Goal: Task Accomplishment & Management: Use online tool/utility

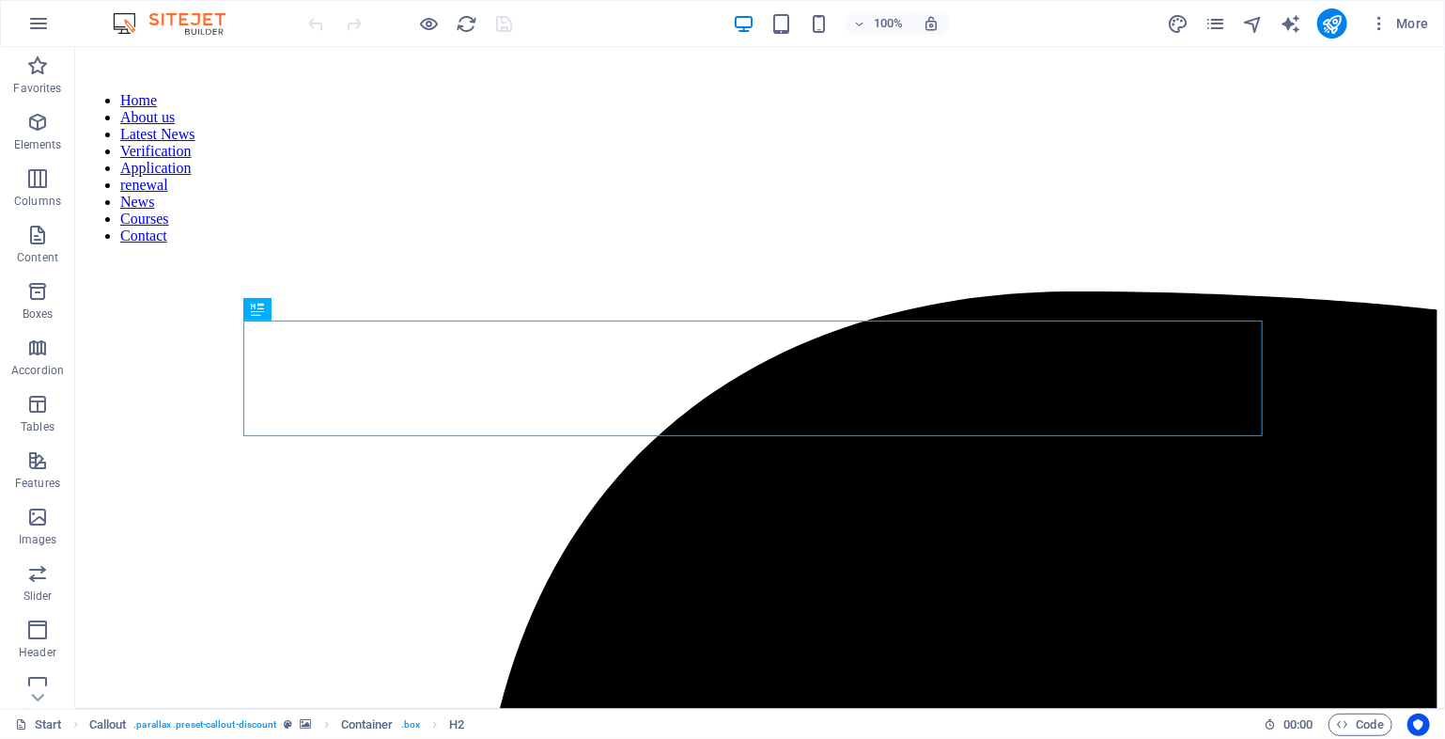
scroll to position [1395, 0]
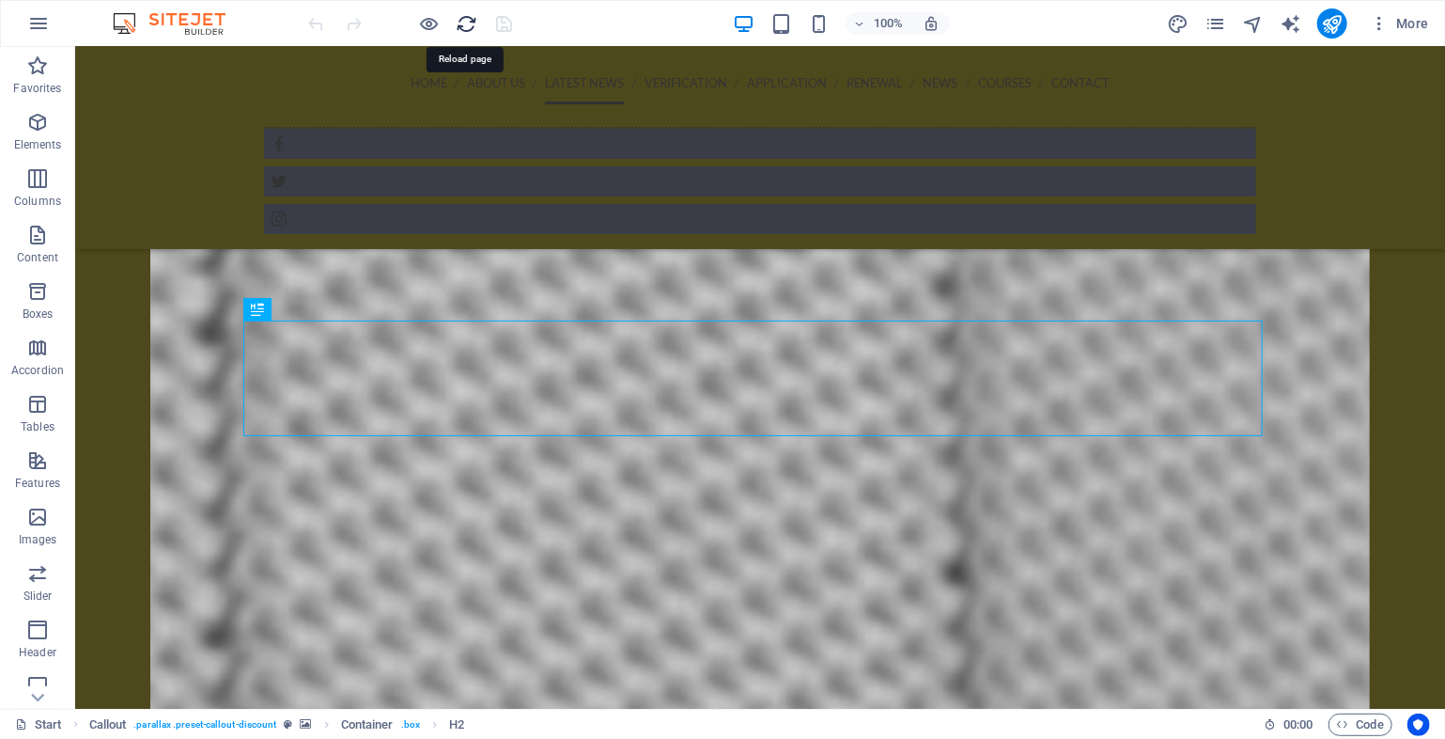
click at [461, 18] on icon "reload" at bounding box center [468, 24] width 22 height 22
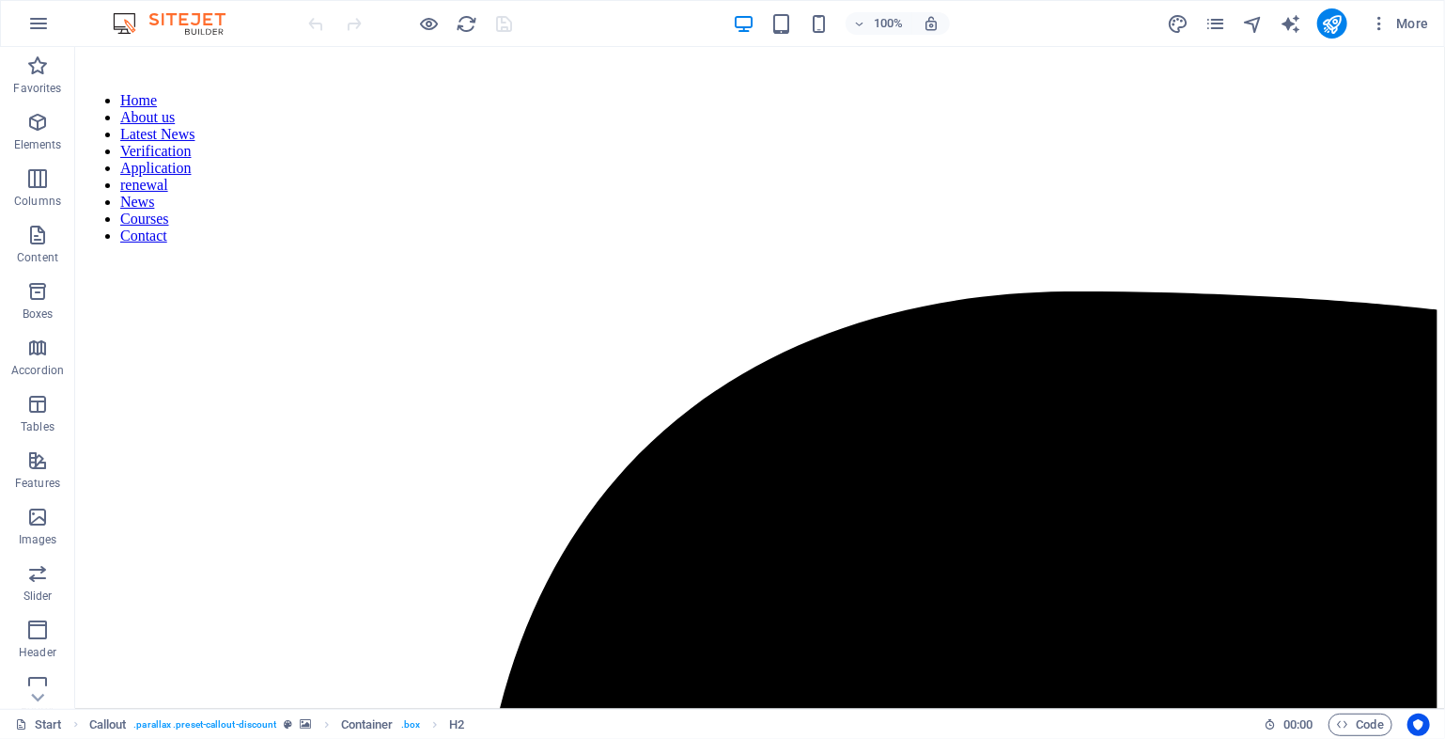
scroll to position [0, 0]
click at [48, 29] on icon "button" at bounding box center [38, 23] width 23 height 23
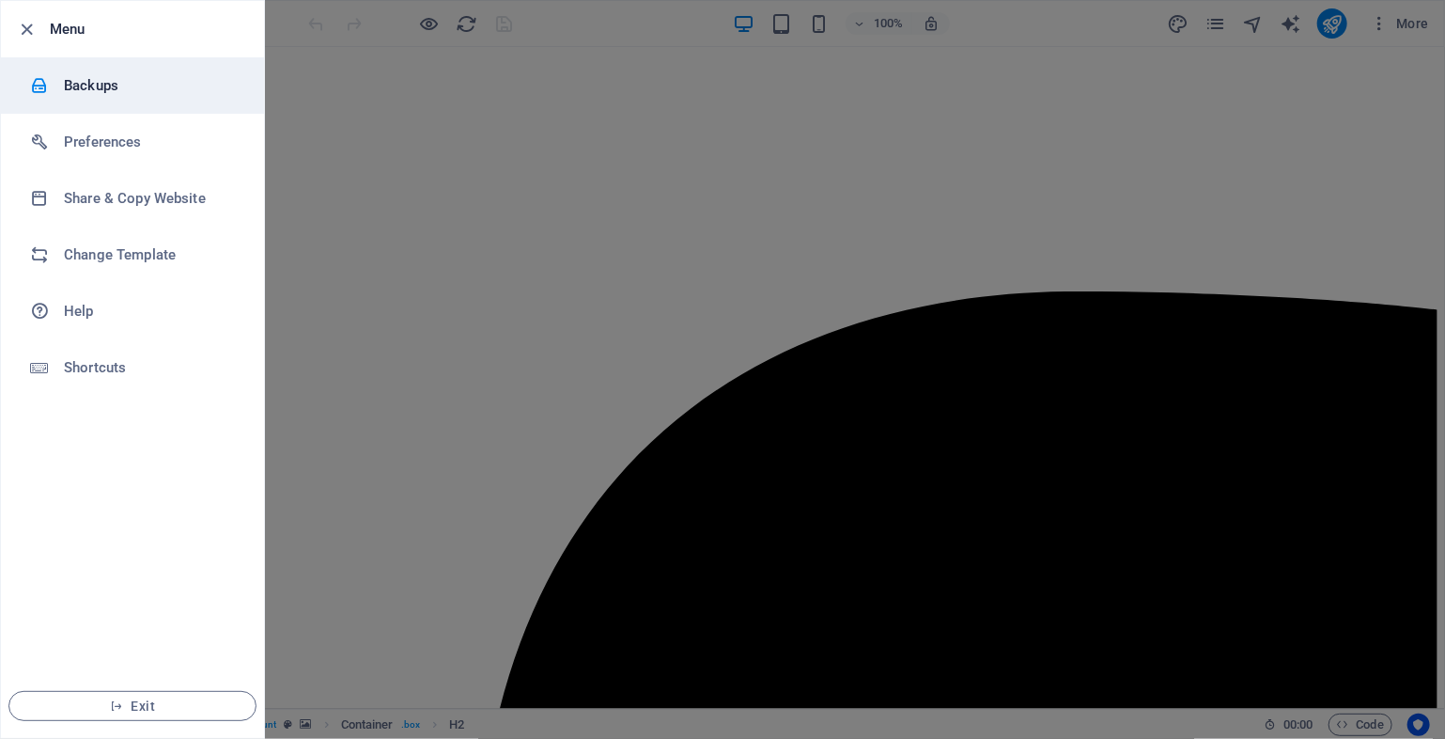
click at [163, 87] on h6 "Backups" at bounding box center [151, 85] width 174 height 23
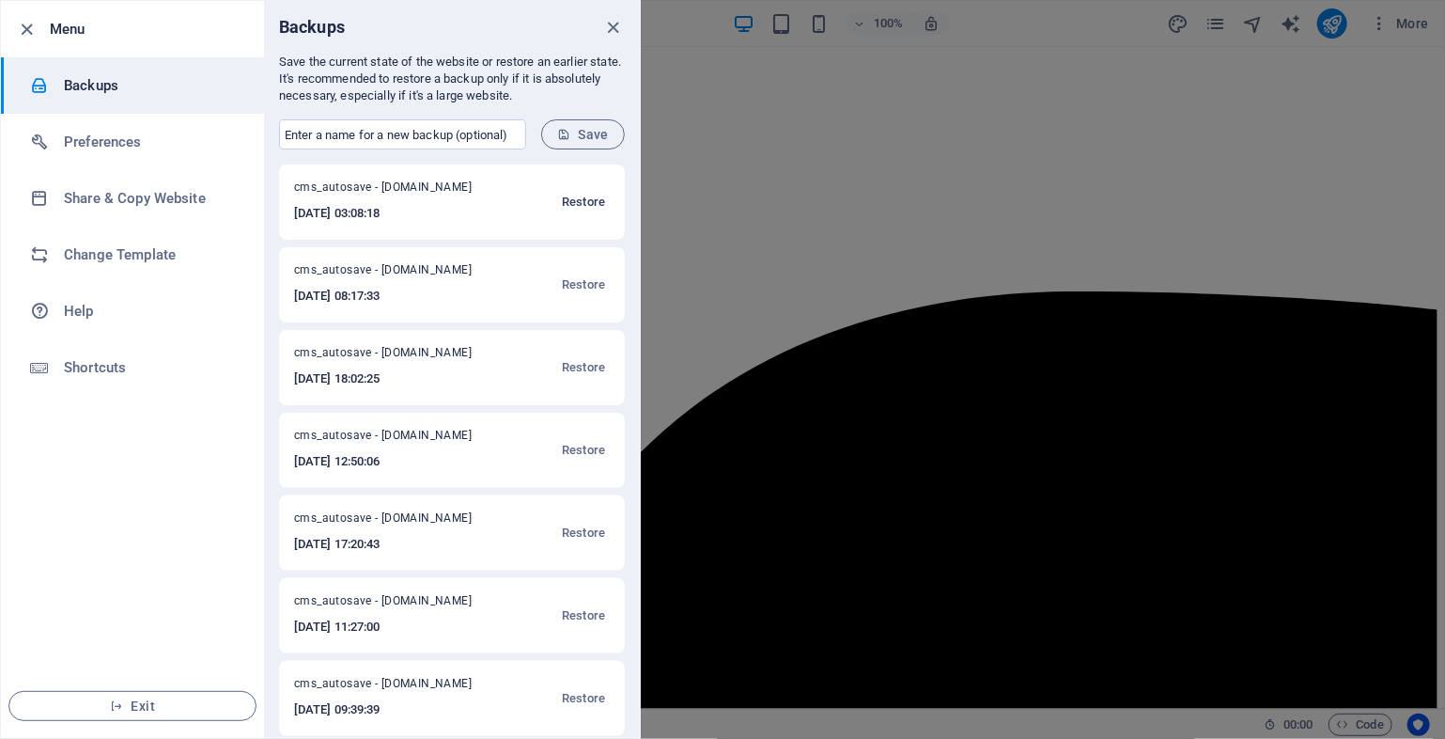
click at [591, 200] on span "Restore" at bounding box center [583, 202] width 43 height 23
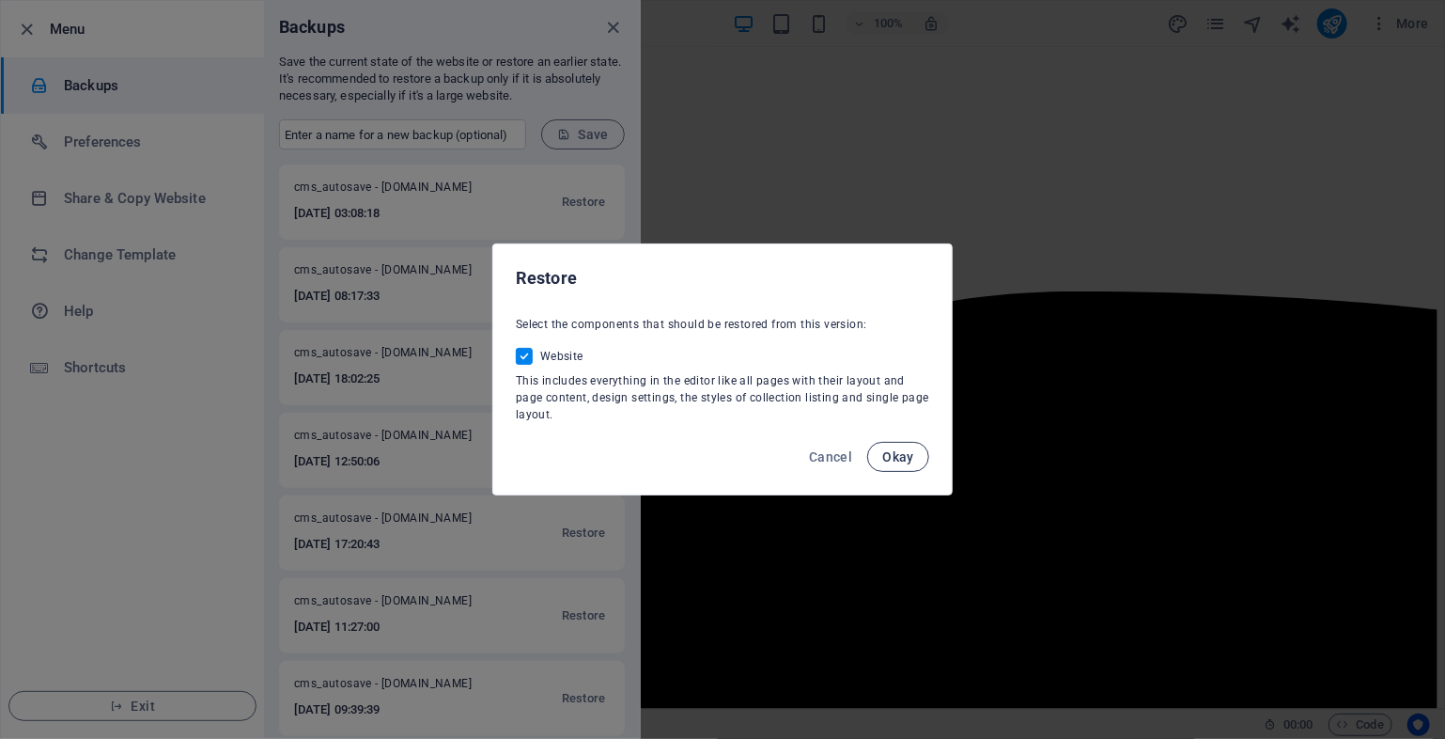
click at [889, 449] on span "Okay" at bounding box center [899, 456] width 32 height 15
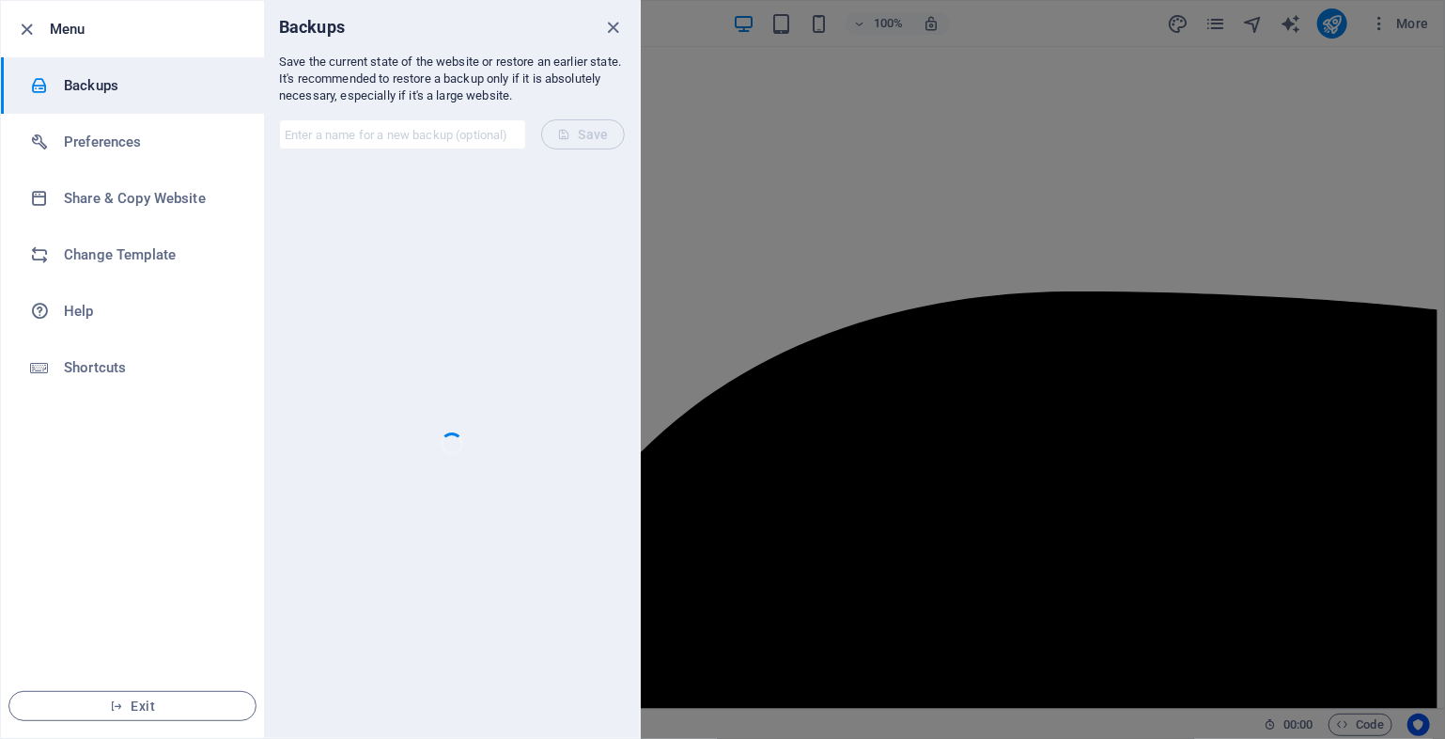
checkbox input "false"
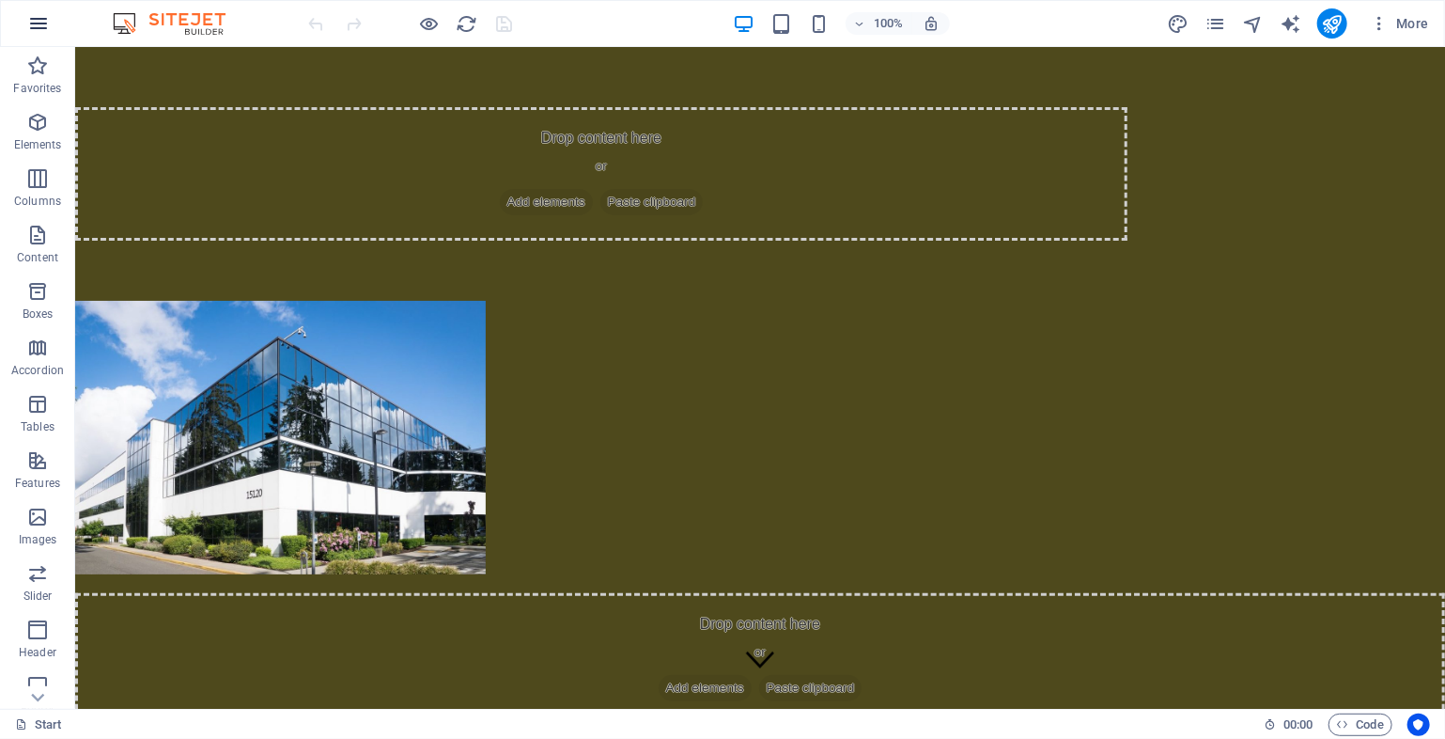
click at [39, 24] on icon "button" at bounding box center [38, 23] width 23 height 23
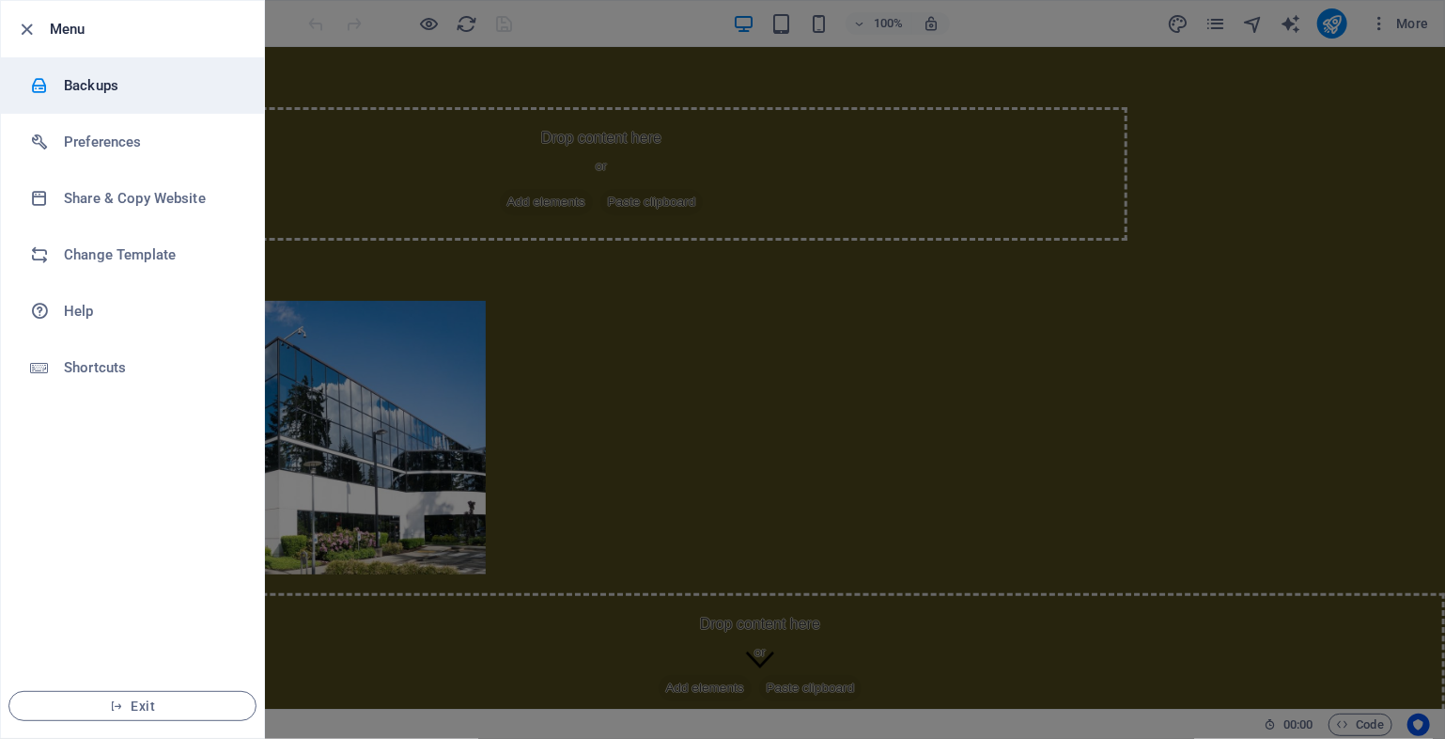
click at [130, 86] on h6 "Backups" at bounding box center [151, 85] width 174 height 23
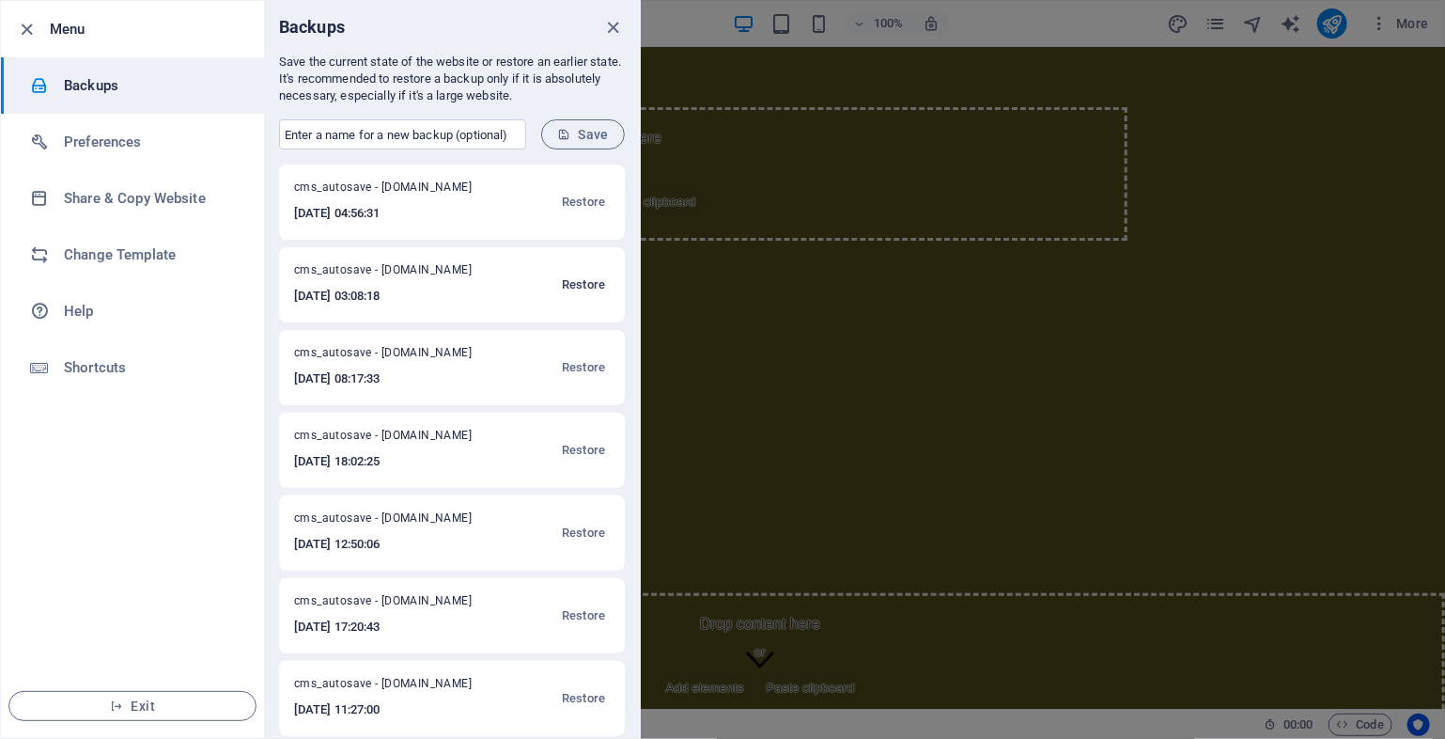
click at [587, 283] on span "Restore" at bounding box center [583, 284] width 43 height 23
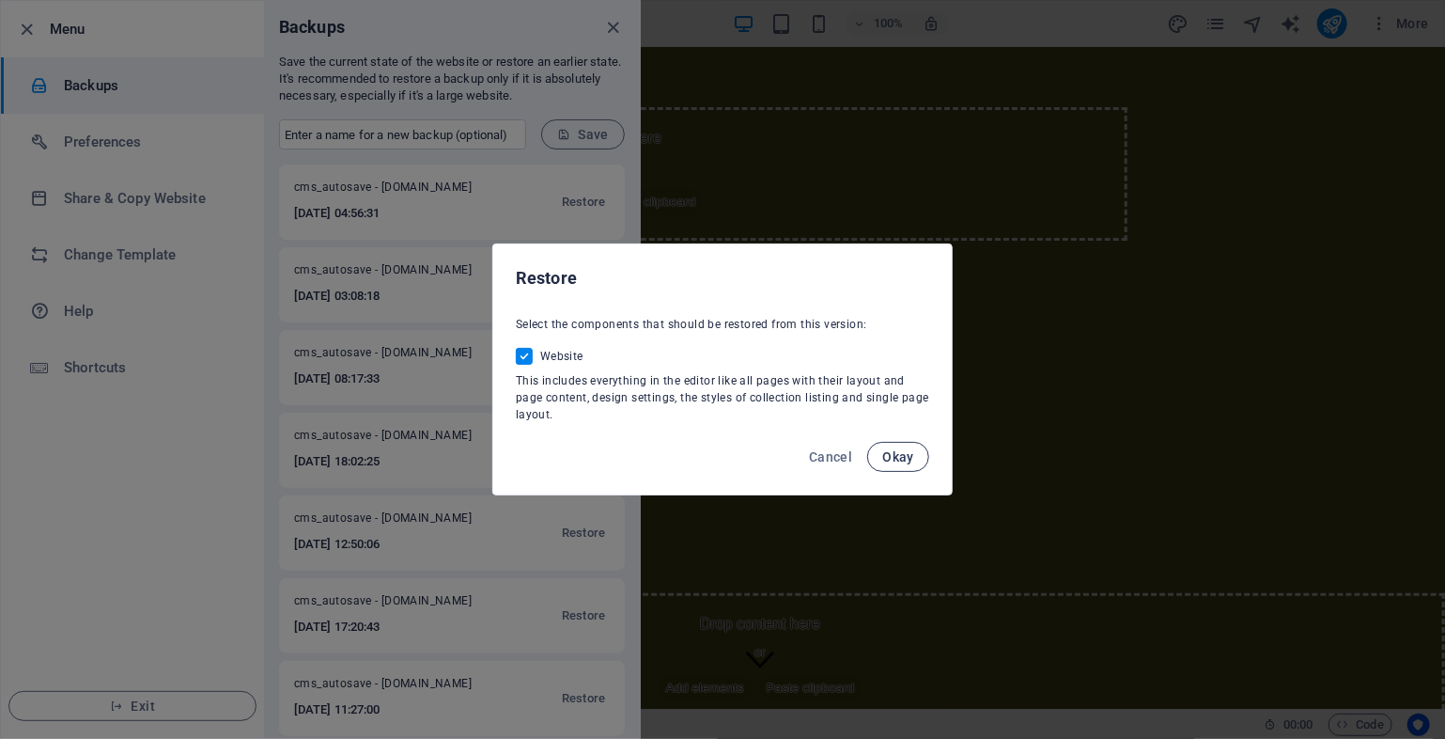
click at [924, 457] on button "Okay" at bounding box center [898, 457] width 62 height 30
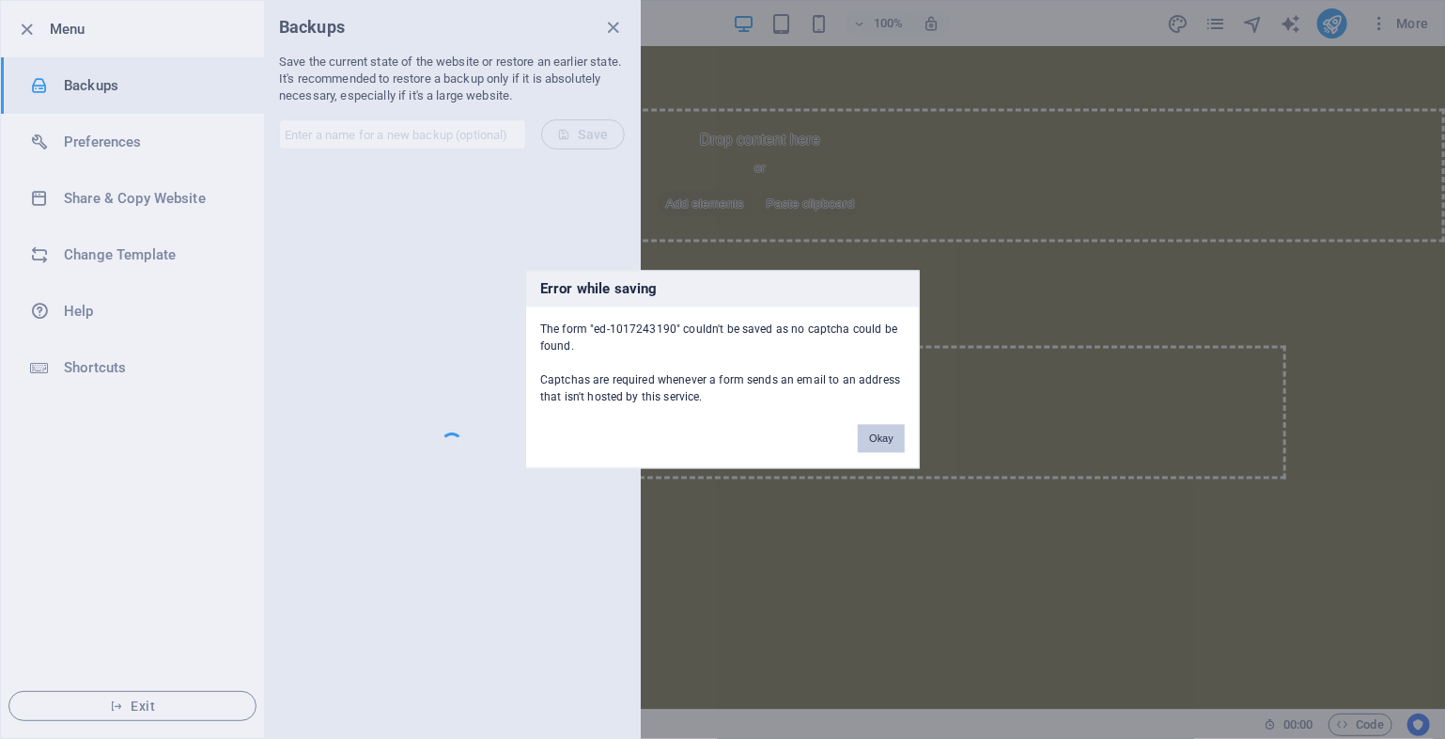
click at [883, 440] on button "Okay" at bounding box center [881, 439] width 47 height 28
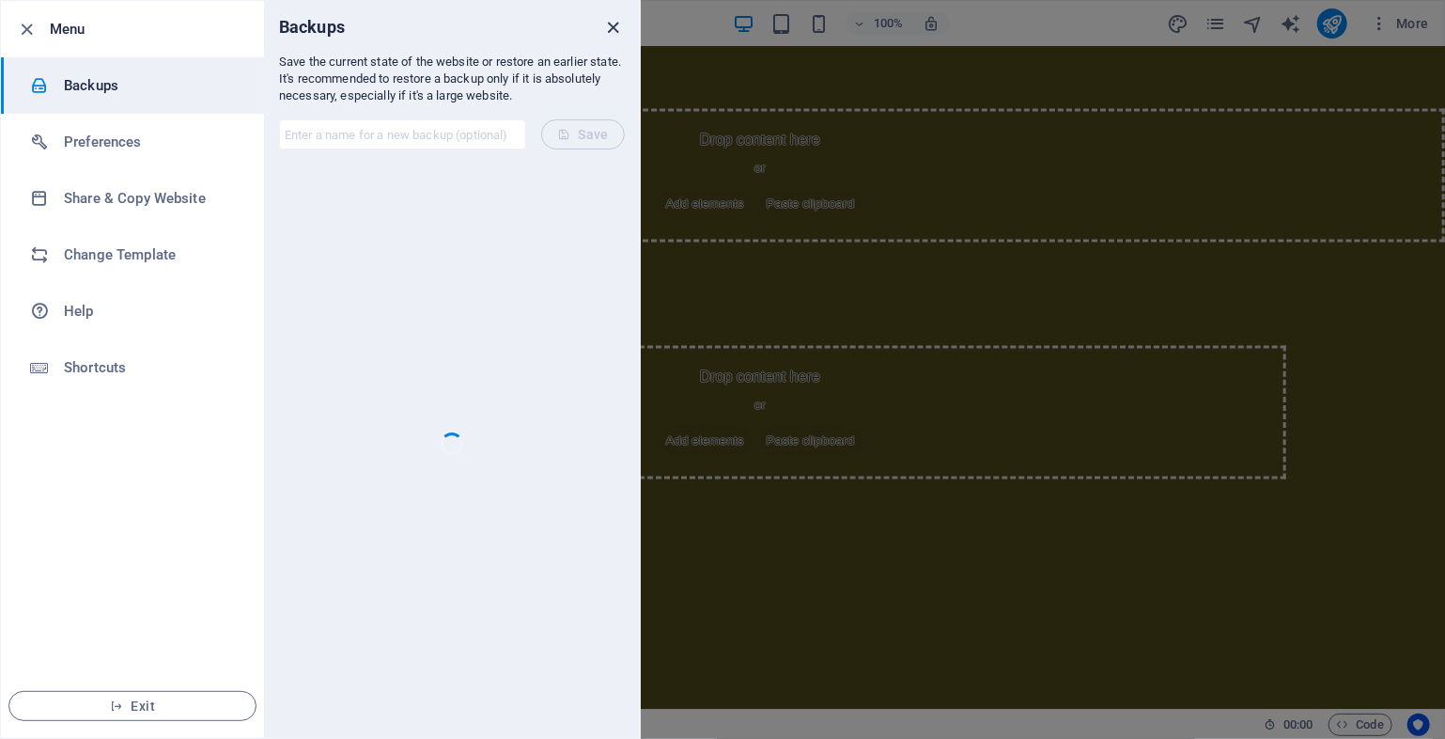
click at [609, 29] on icon "close" at bounding box center [614, 28] width 22 height 22
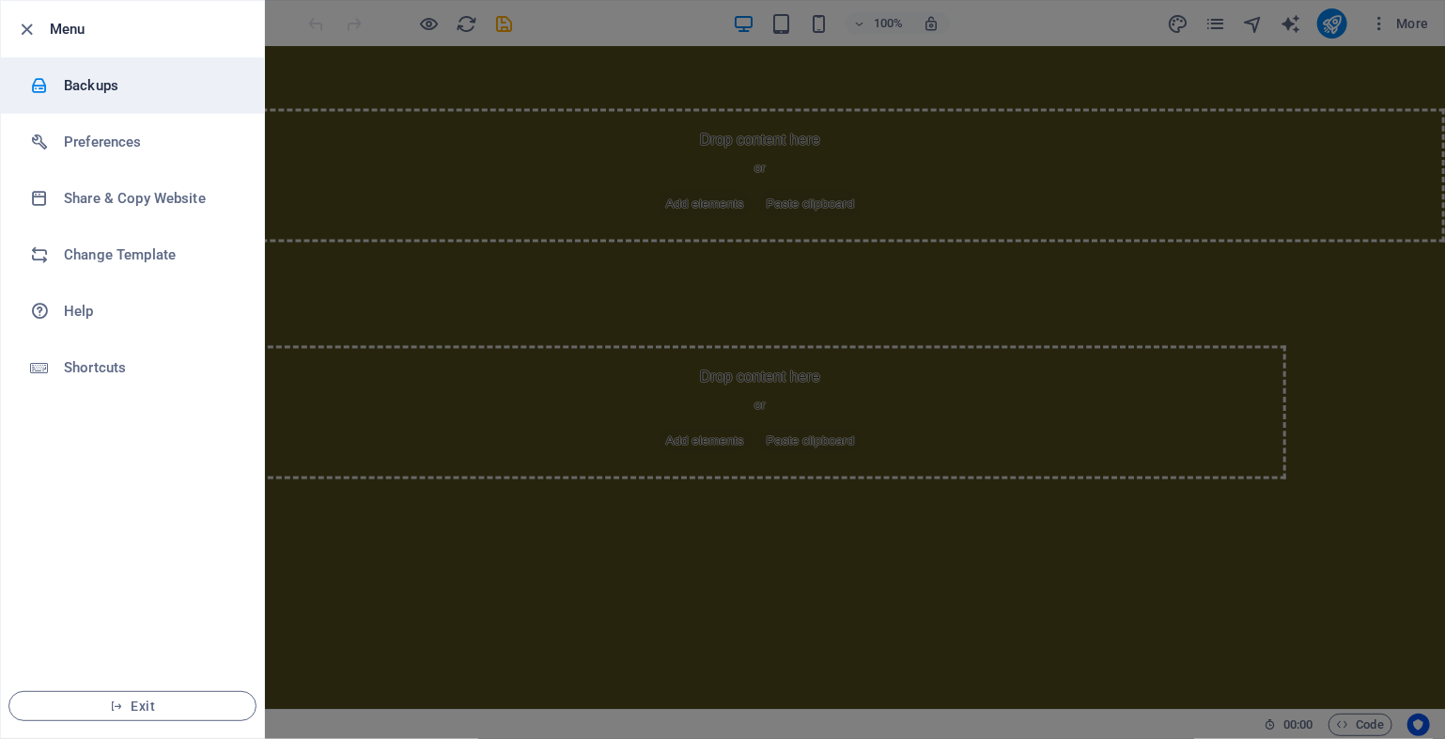
click at [143, 79] on h6 "Backups" at bounding box center [151, 85] width 174 height 23
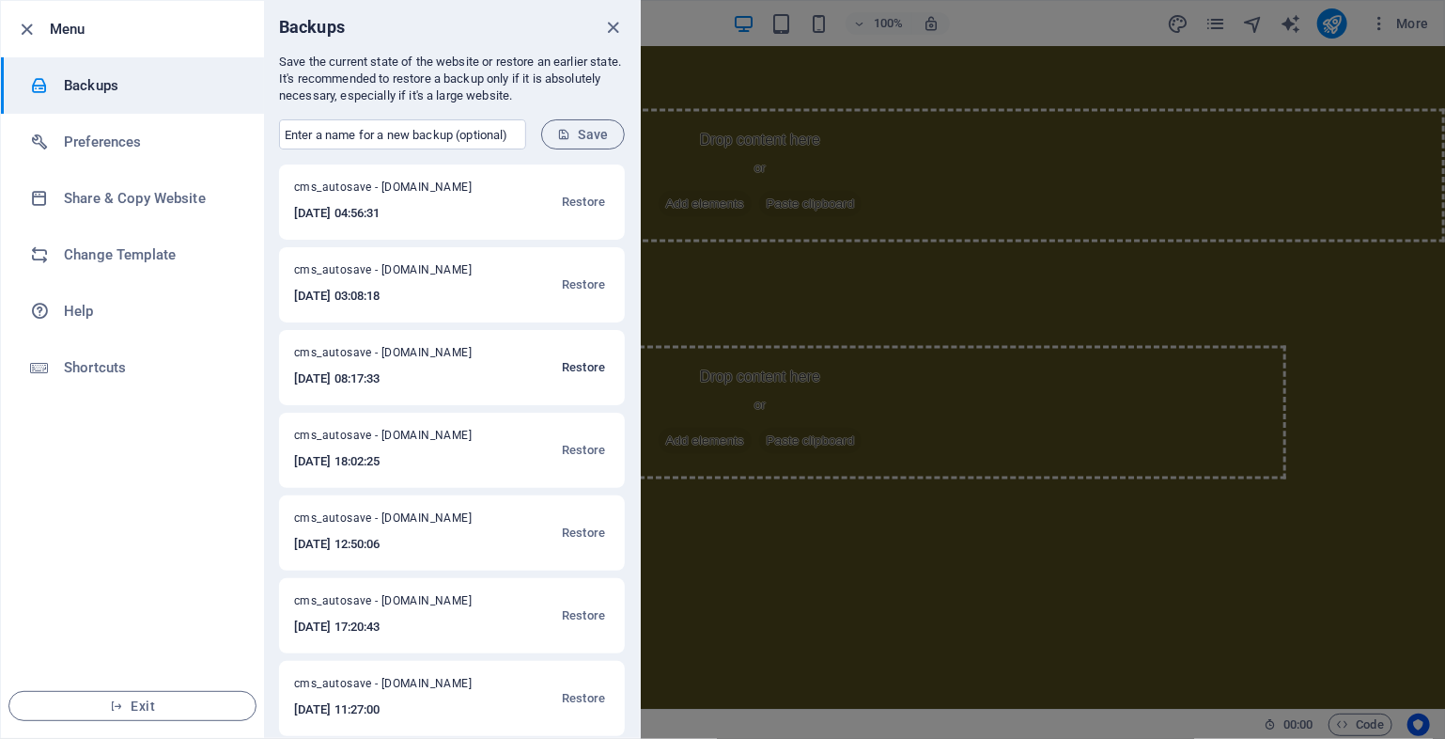
click at [583, 362] on span "Restore" at bounding box center [583, 367] width 43 height 23
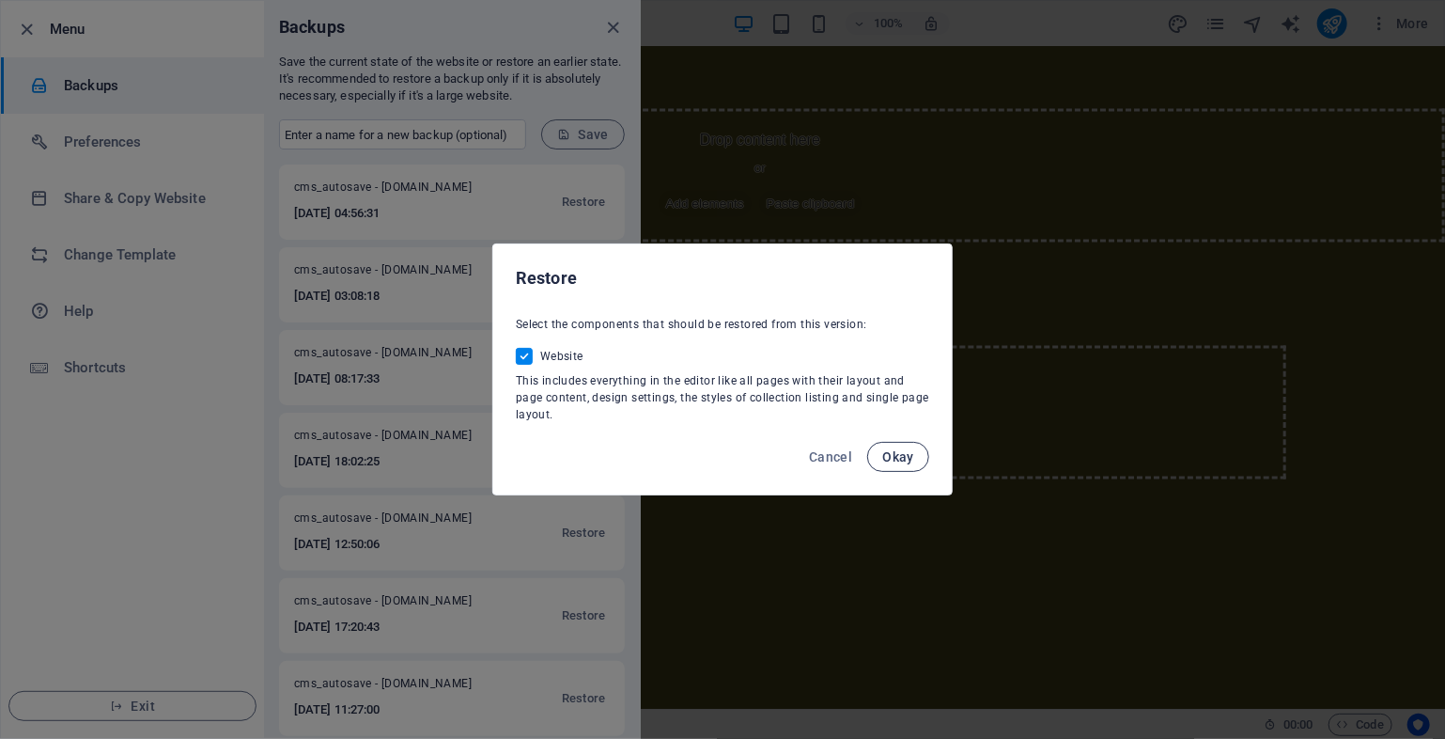
click at [901, 456] on span "Okay" at bounding box center [899, 456] width 32 height 15
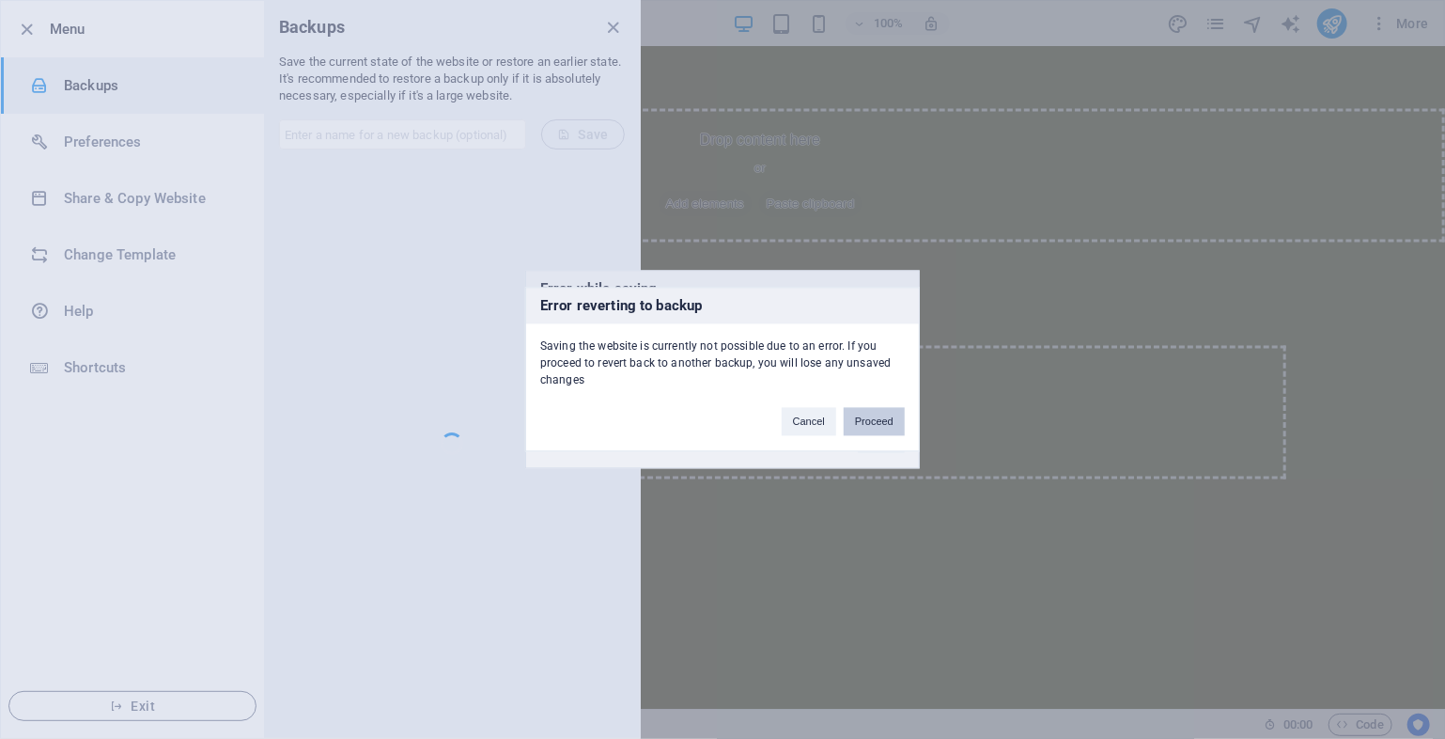
click at [881, 420] on button "Proceed" at bounding box center [874, 422] width 61 height 28
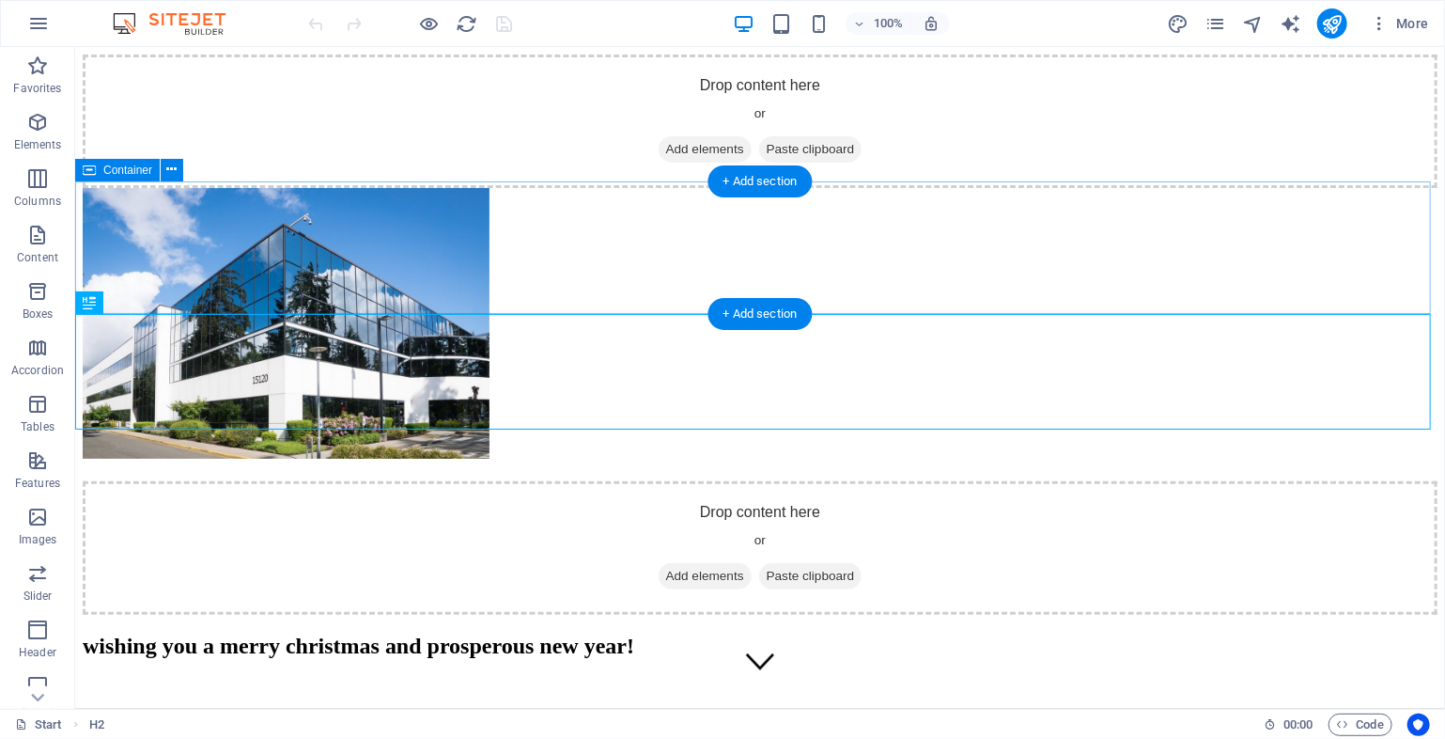
scroll to position [408, 0]
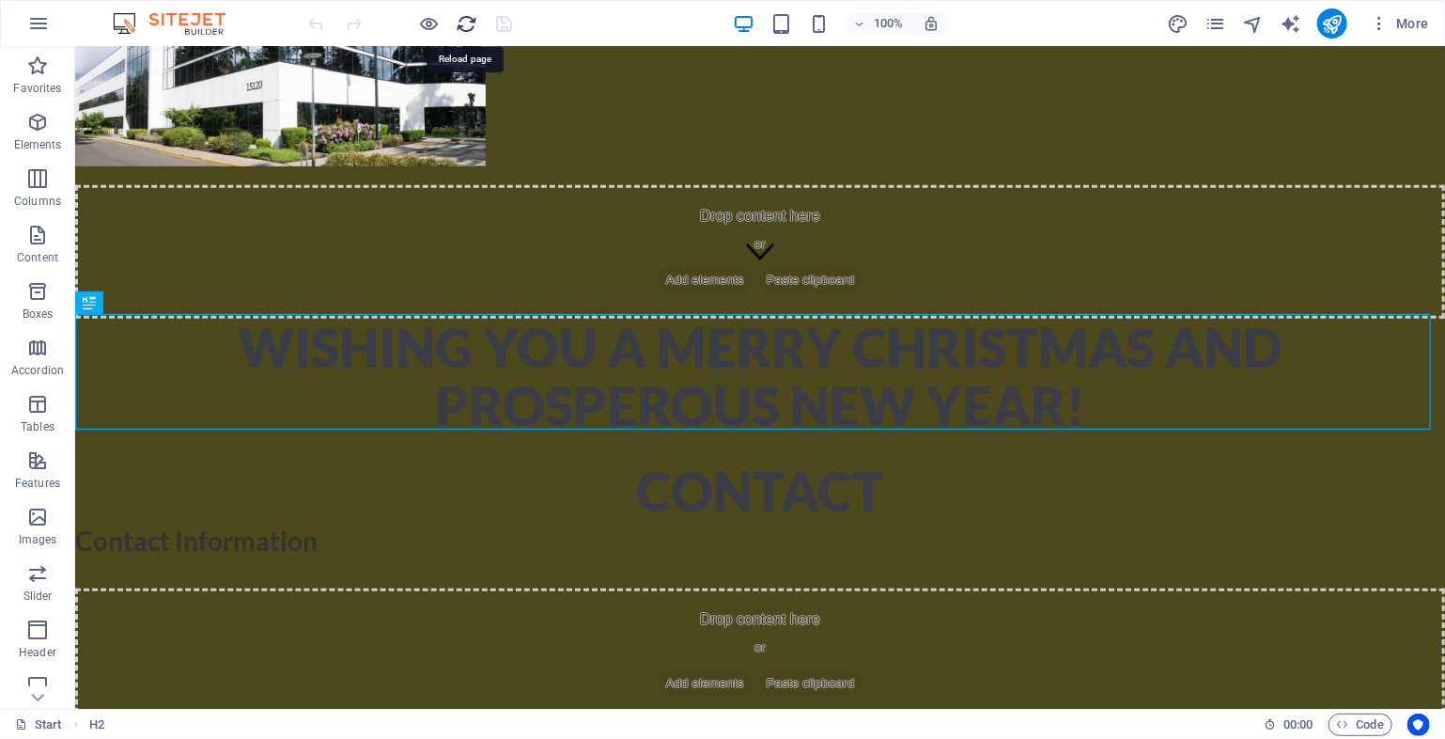
click at [458, 20] on icon "reload" at bounding box center [468, 24] width 22 height 22
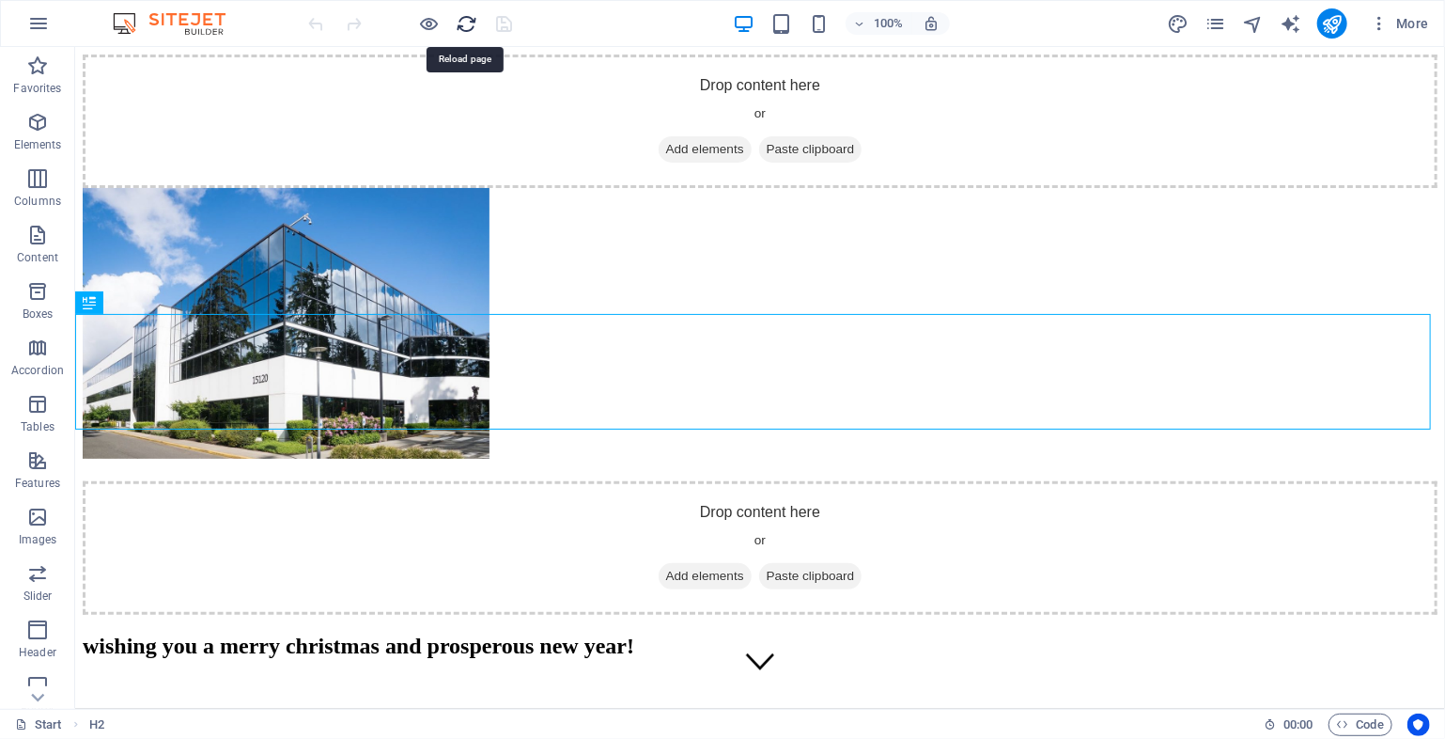
scroll to position [0, 0]
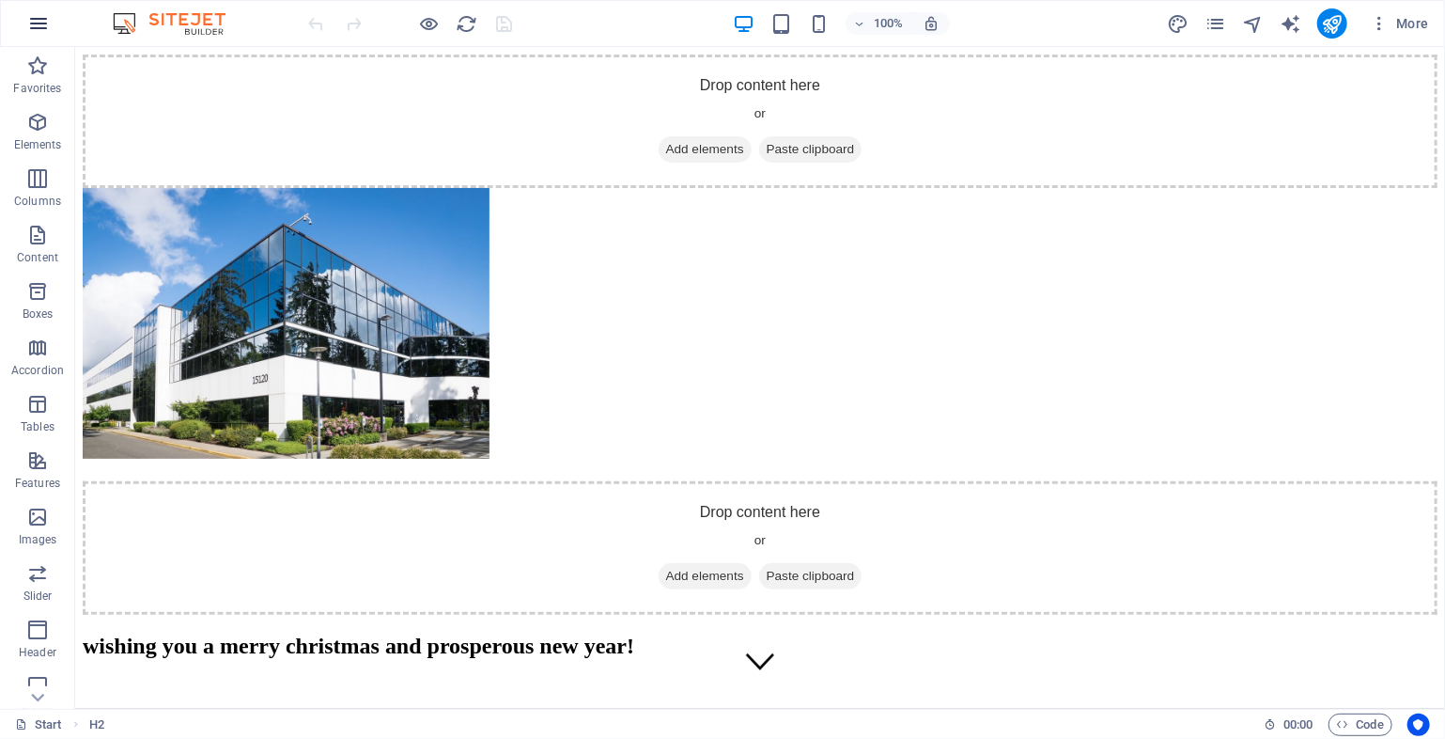
click at [46, 24] on icon "button" at bounding box center [38, 23] width 23 height 23
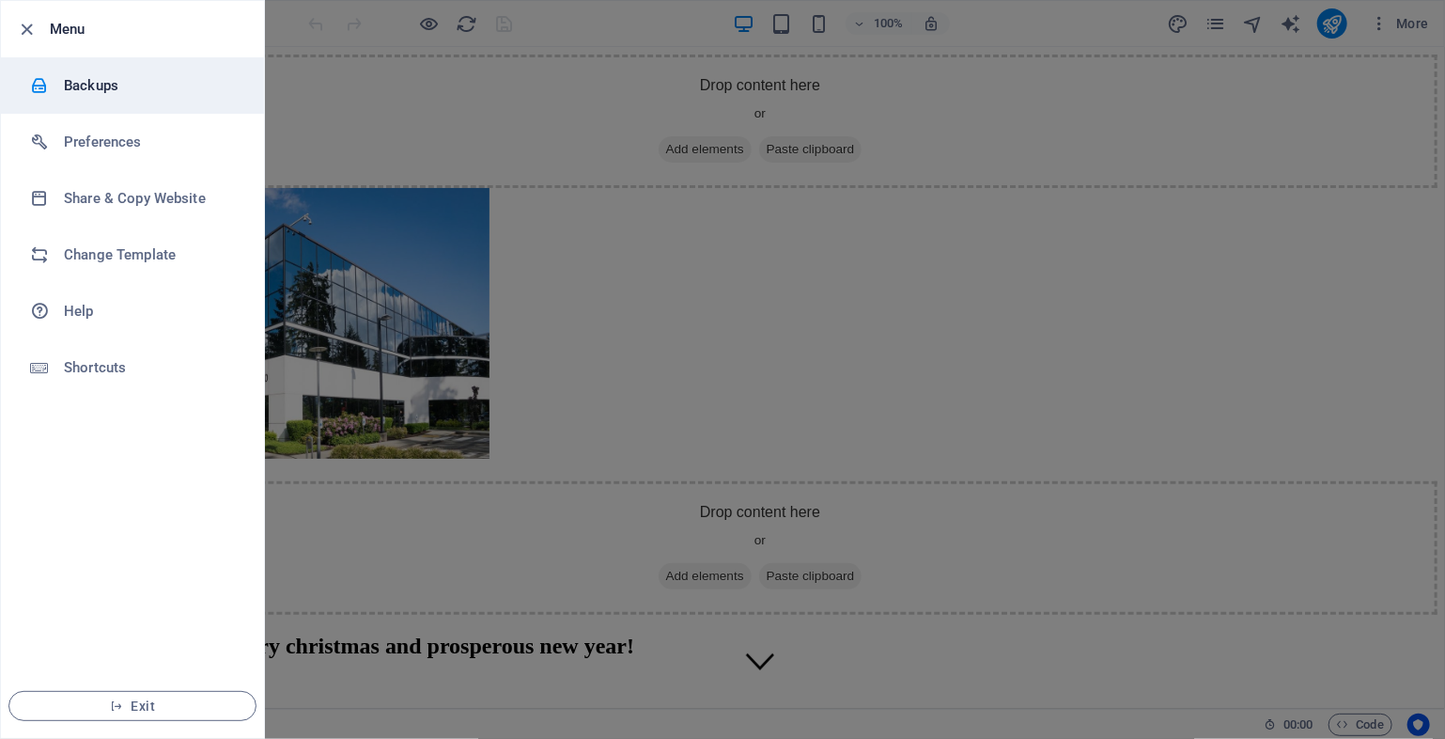
click at [120, 98] on li "Backups" at bounding box center [132, 85] width 263 height 56
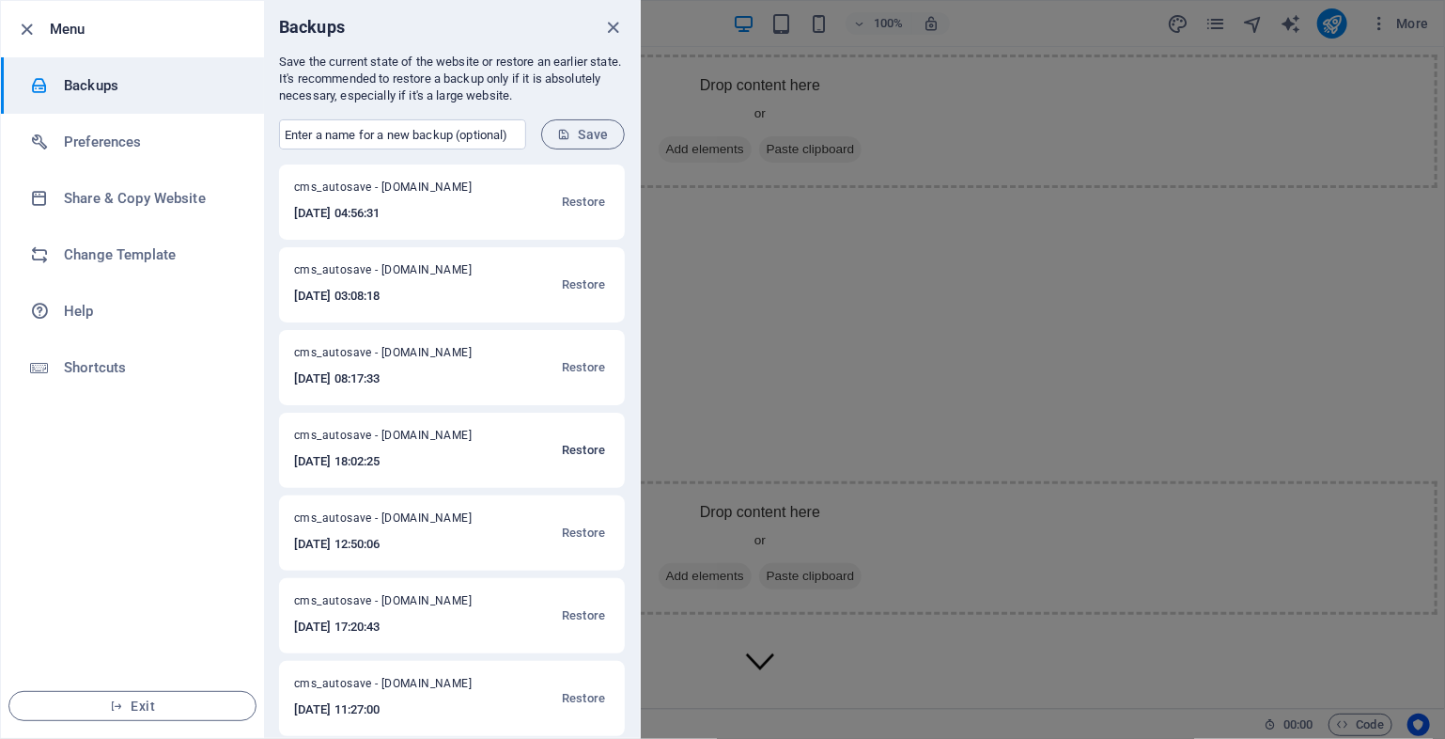
click at [575, 452] on span "Restore" at bounding box center [583, 450] width 43 height 23
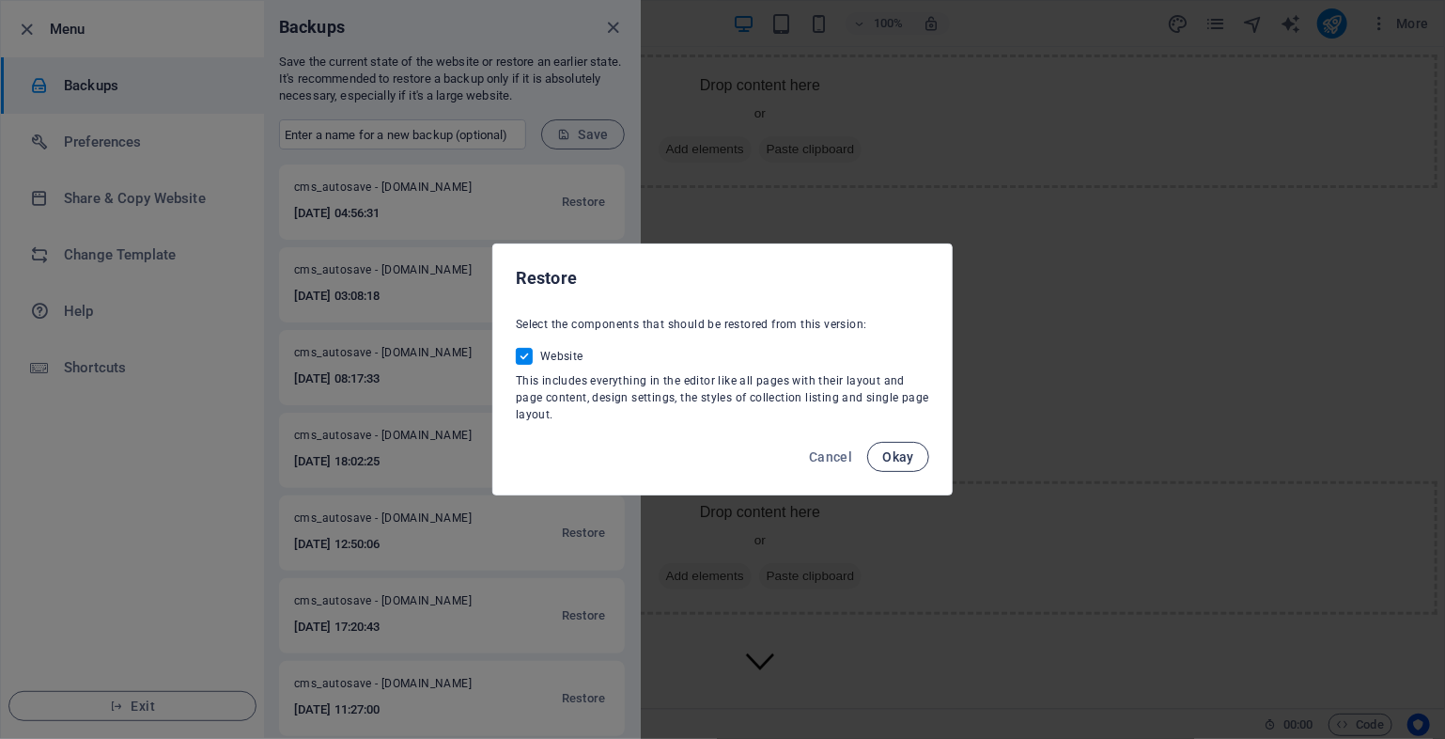
click at [883, 469] on button "Okay" at bounding box center [898, 457] width 62 height 30
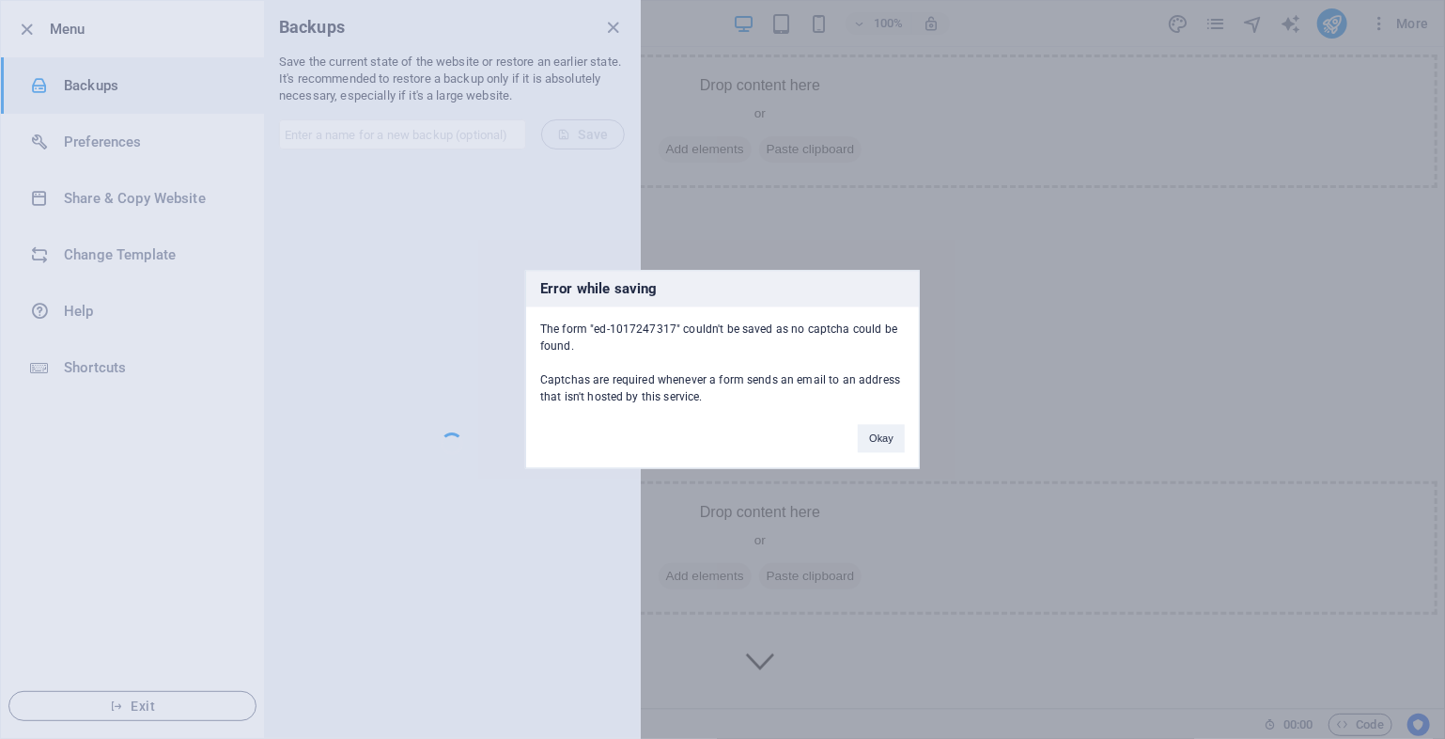
scroll to position [4972, 0]
click at [869, 437] on button "Okay" at bounding box center [881, 439] width 47 height 28
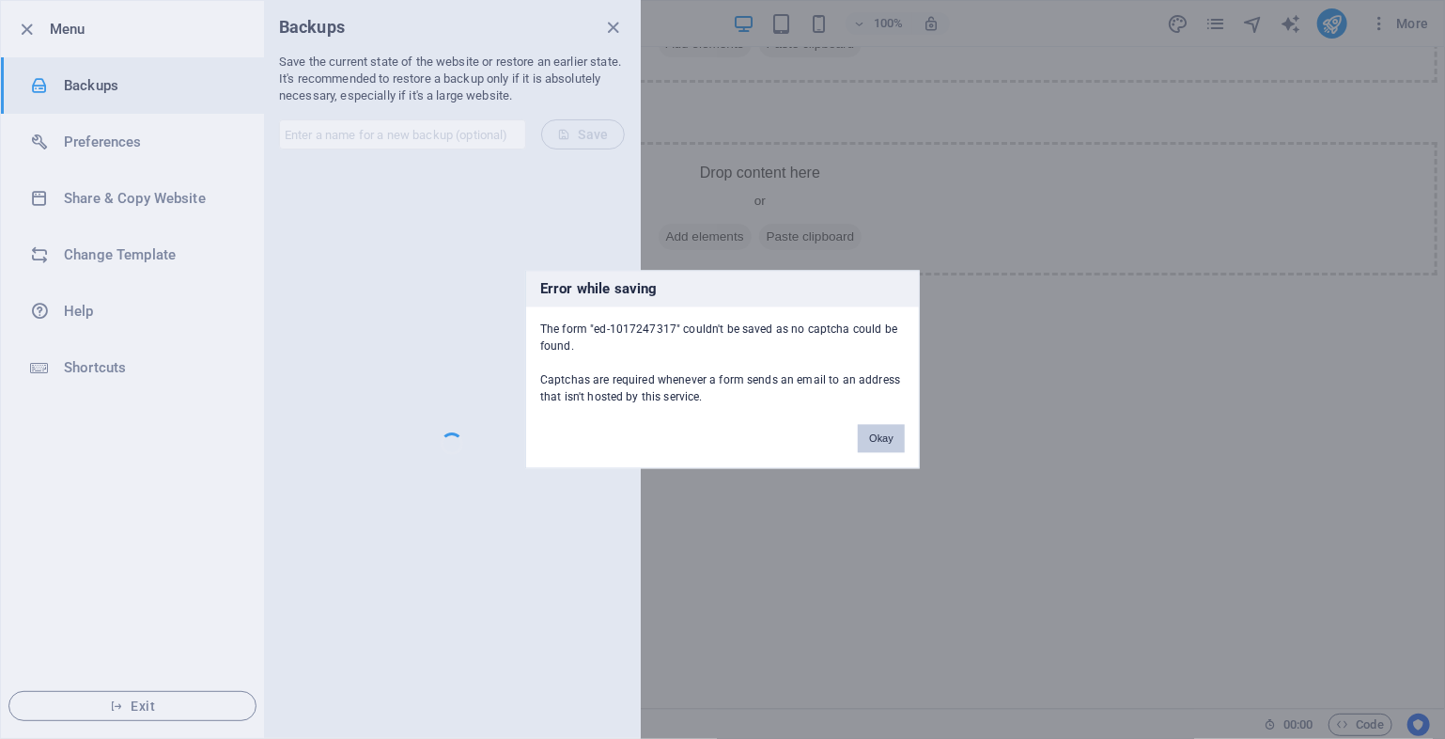
click at [880, 437] on button "Okay" at bounding box center [881, 439] width 47 height 28
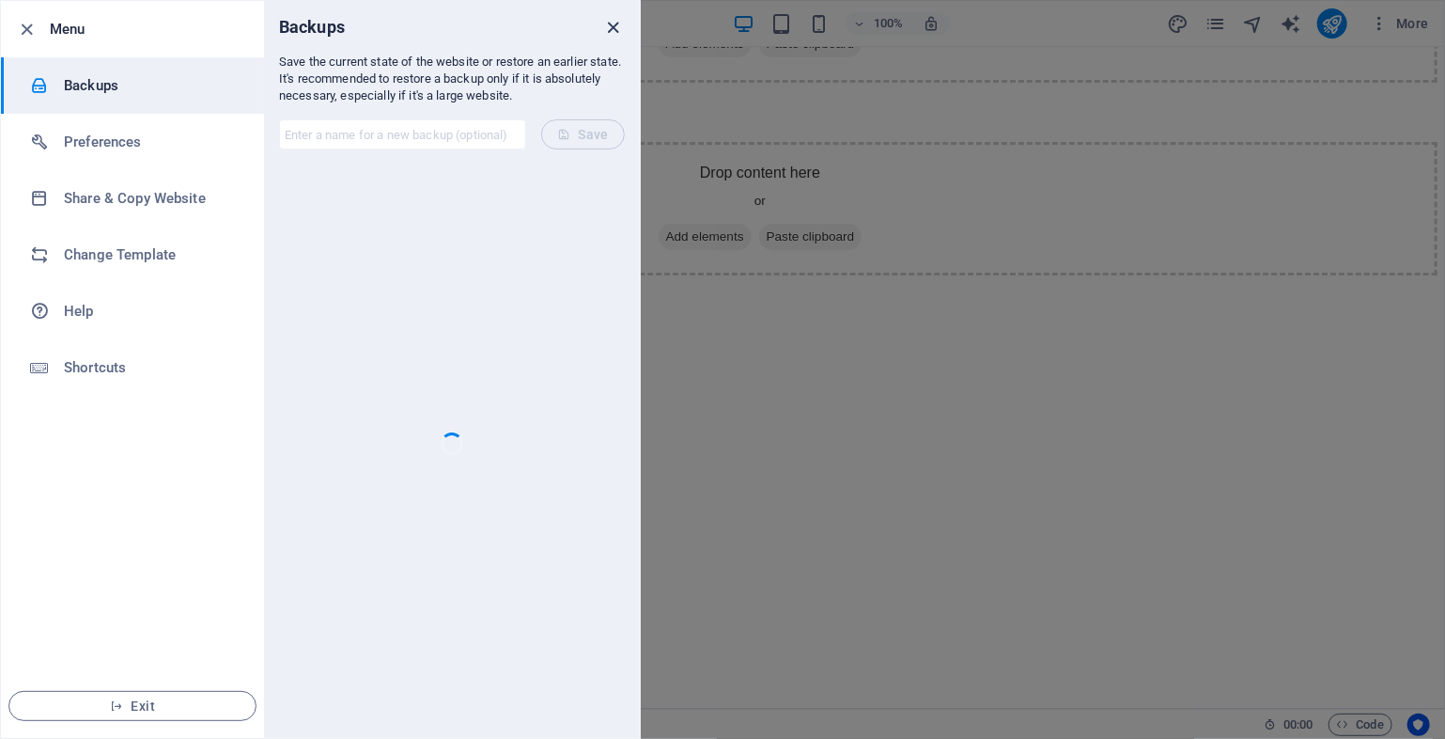
click at [617, 23] on icon "close" at bounding box center [614, 28] width 22 height 22
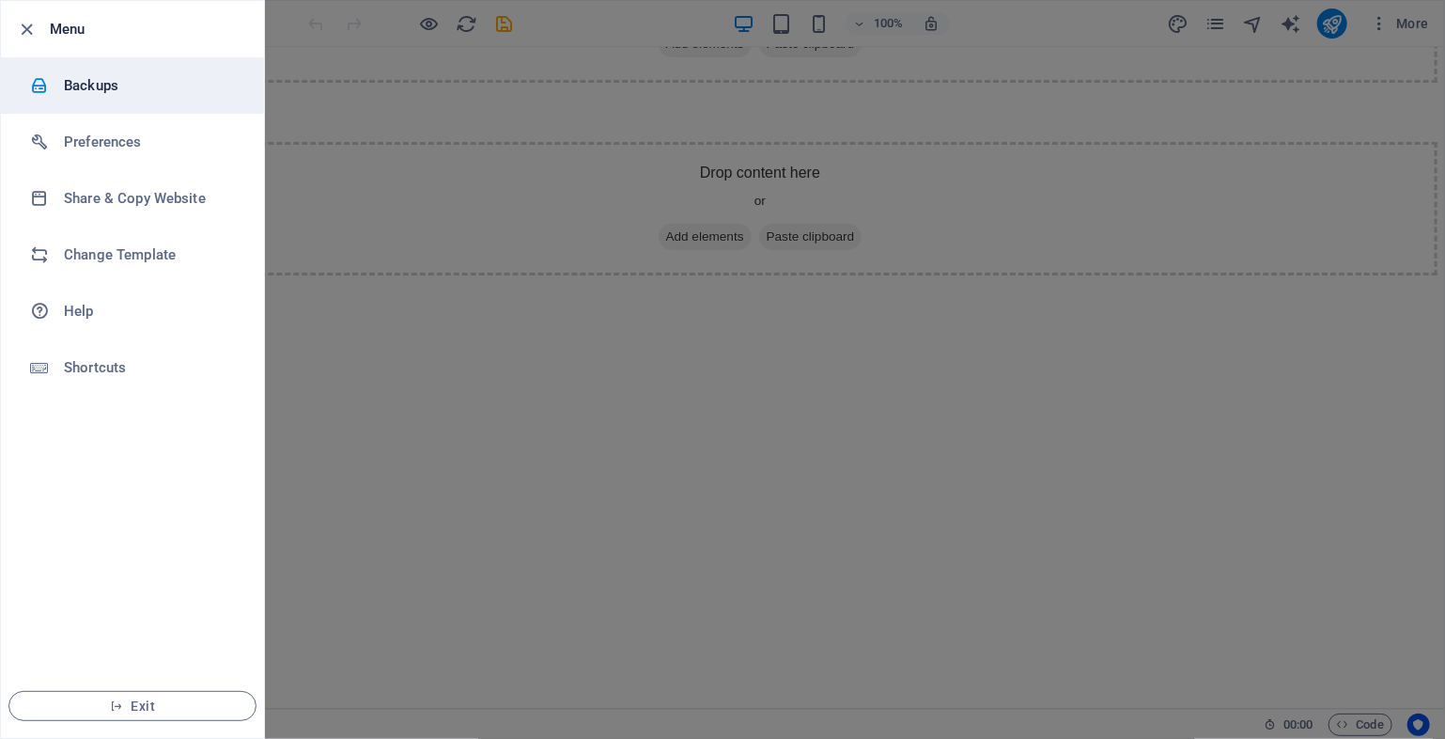
click at [154, 82] on h6 "Backups" at bounding box center [151, 85] width 174 height 23
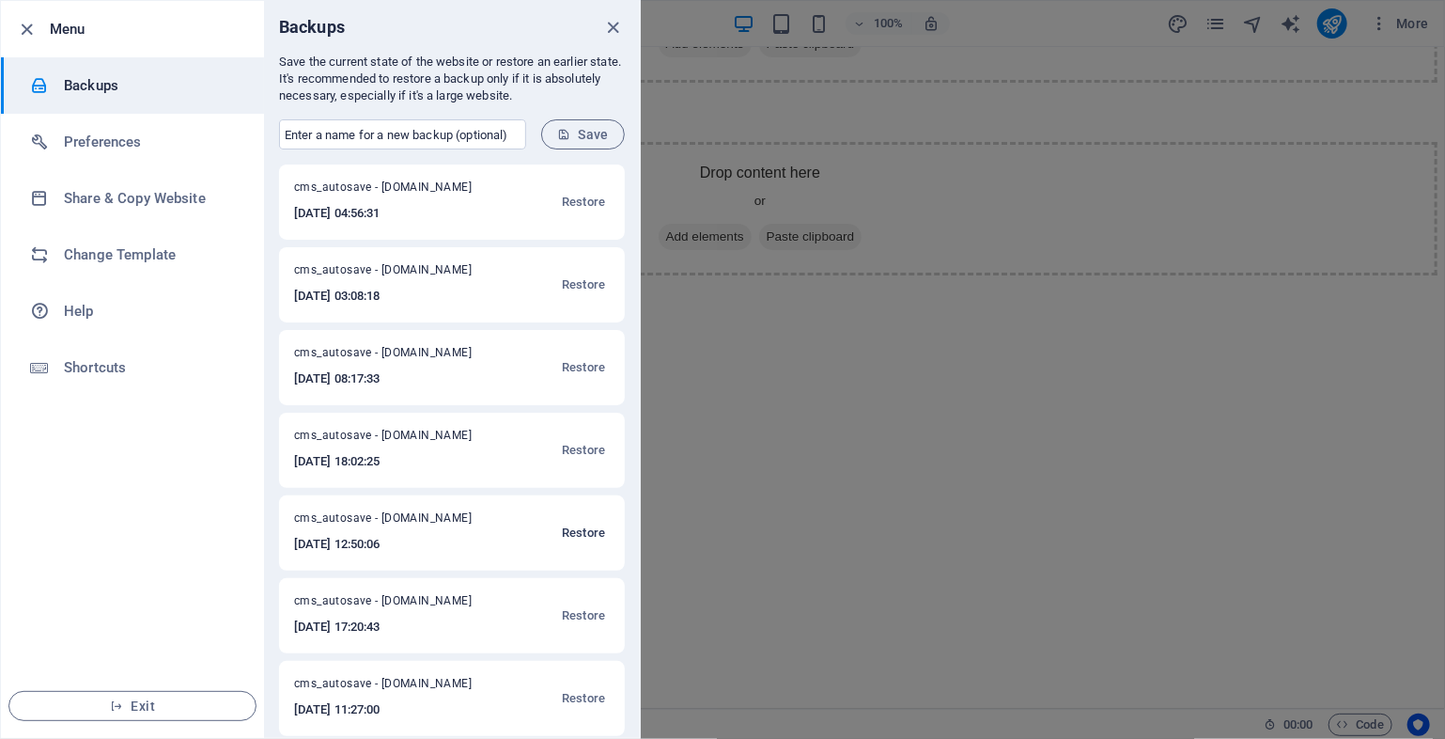
click at [577, 539] on span "Restore" at bounding box center [583, 533] width 43 height 23
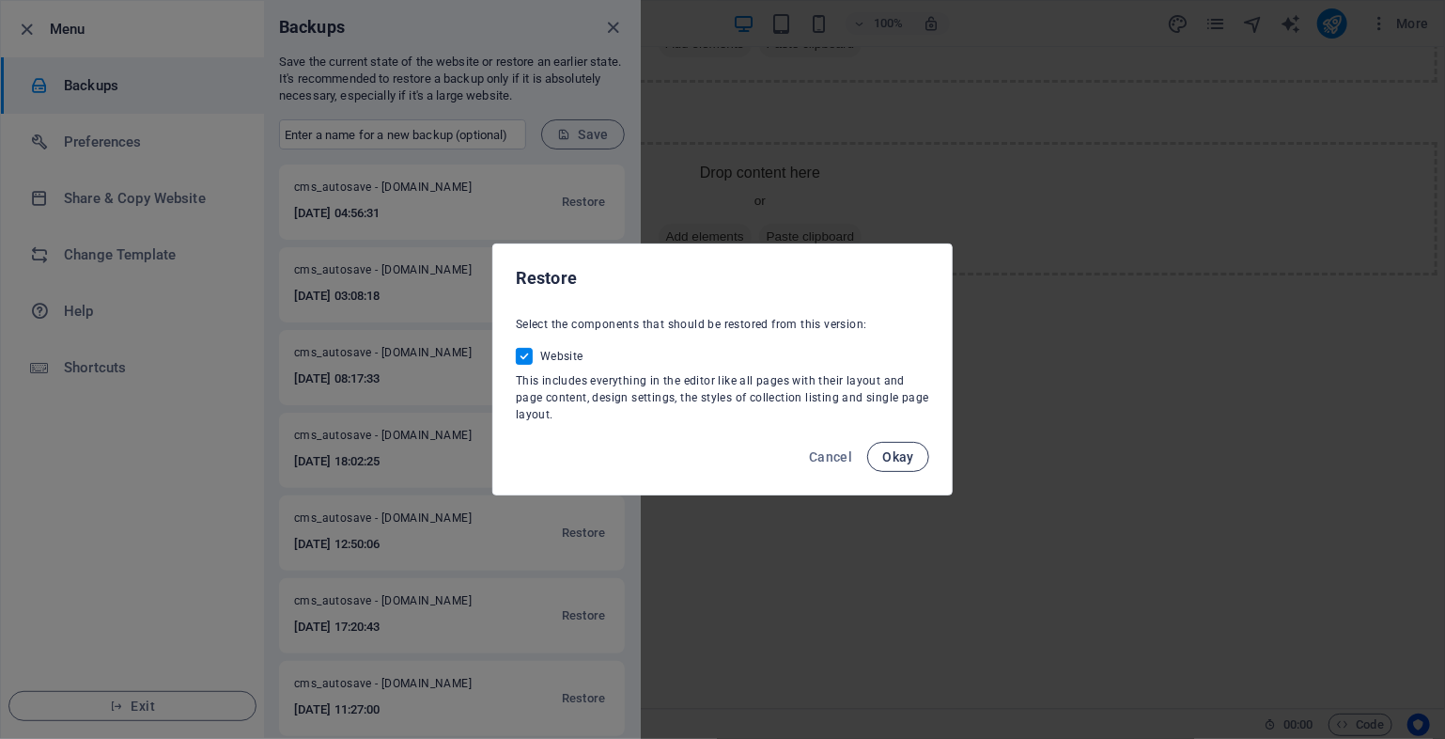
click at [913, 460] on span "Okay" at bounding box center [899, 456] width 32 height 15
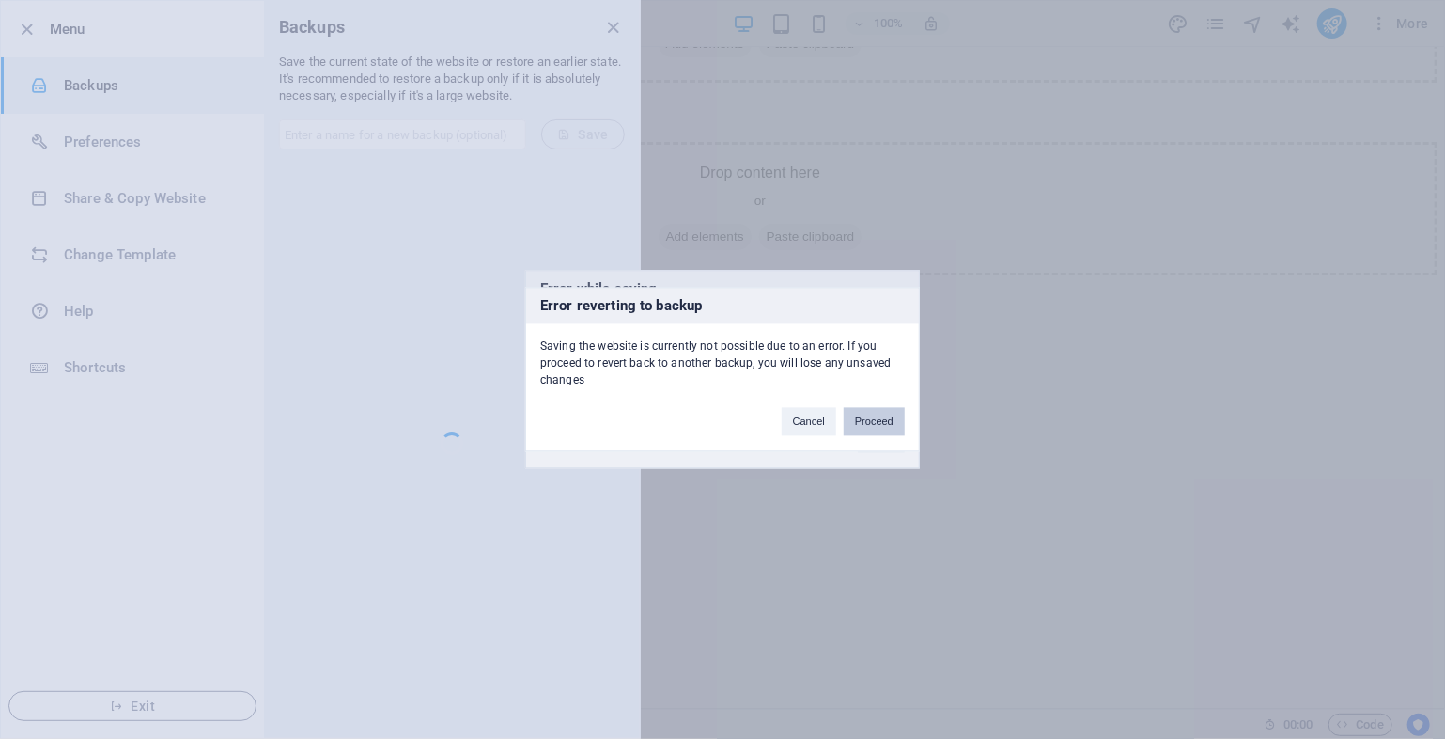
click at [867, 416] on button "Proceed" at bounding box center [874, 422] width 61 height 28
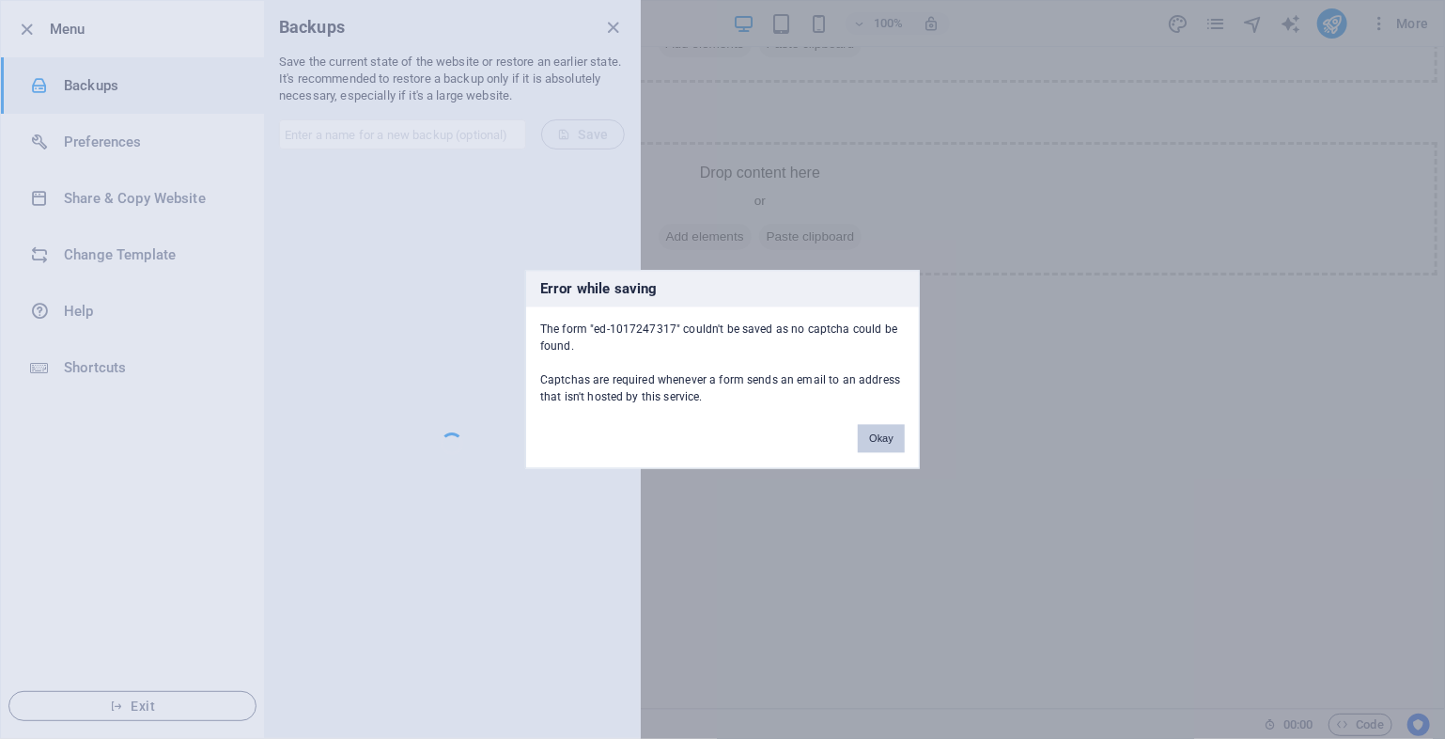
click at [877, 446] on button "Okay" at bounding box center [881, 439] width 47 height 28
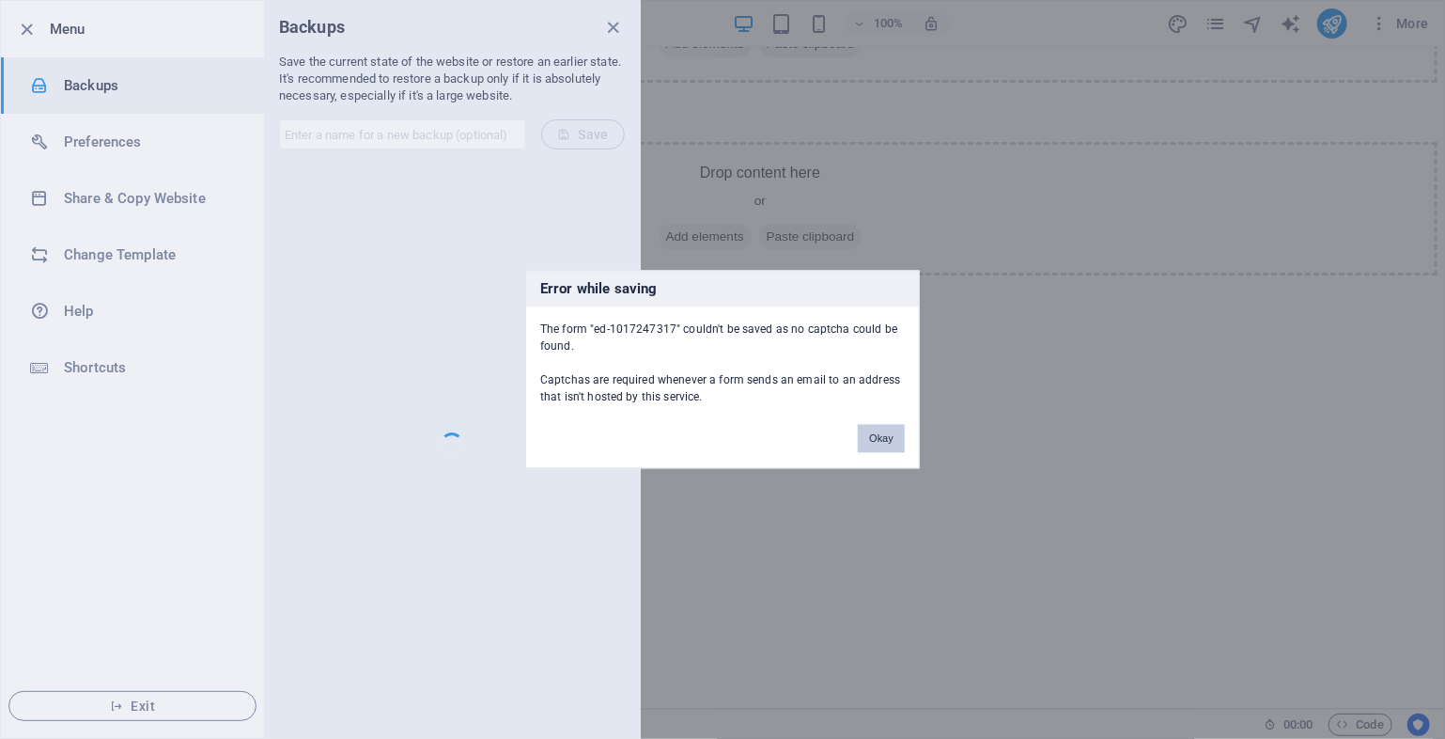
click at [879, 437] on button "Okay" at bounding box center [881, 439] width 47 height 28
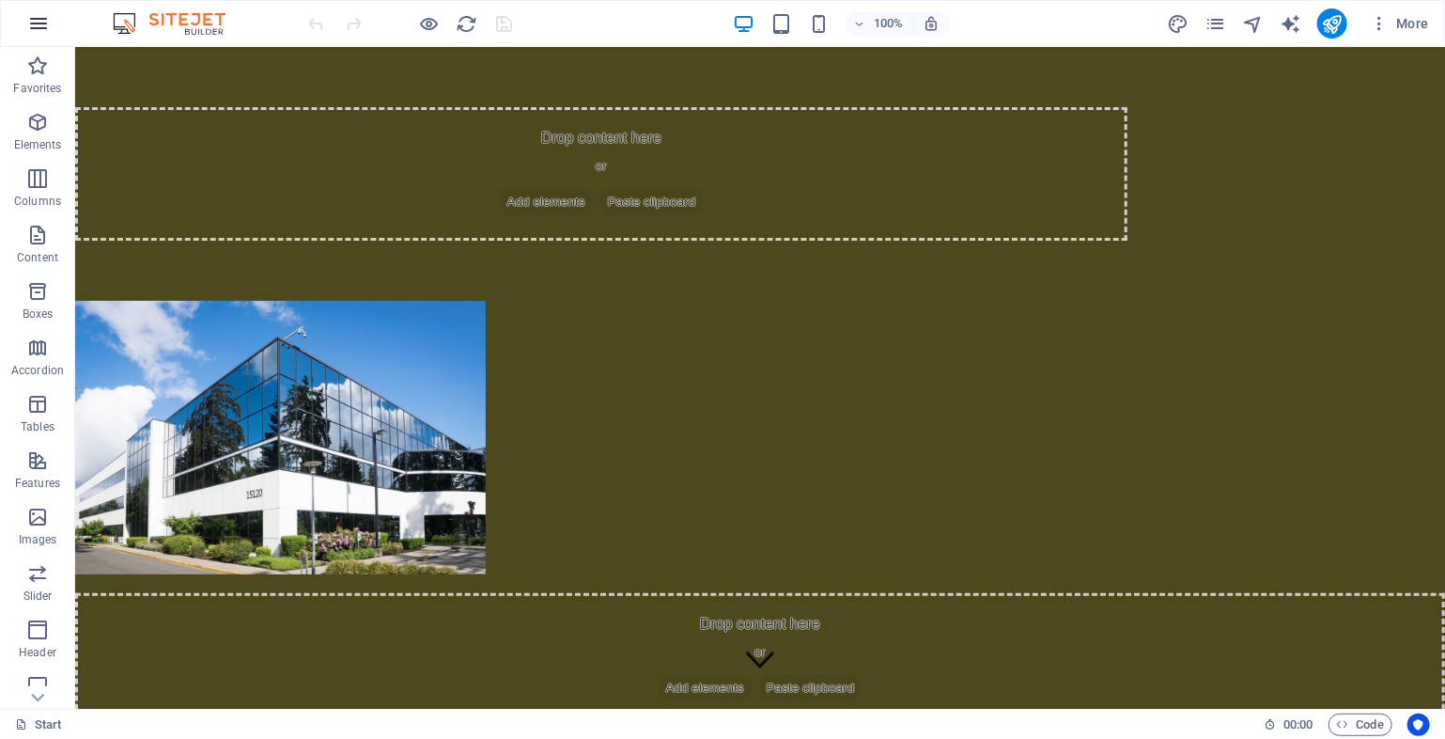
click at [44, 29] on icon "button" at bounding box center [38, 23] width 23 height 23
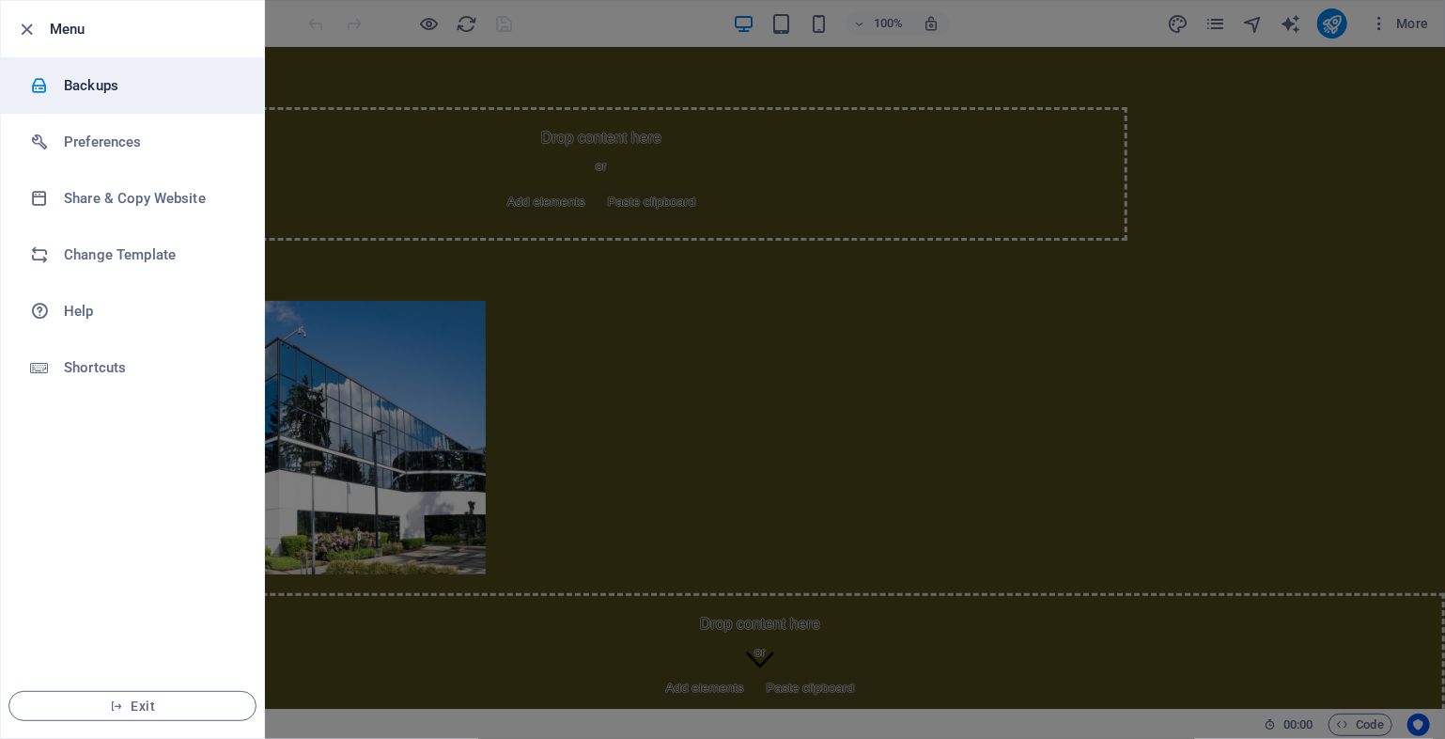
click at [145, 95] on h6 "Backups" at bounding box center [151, 85] width 174 height 23
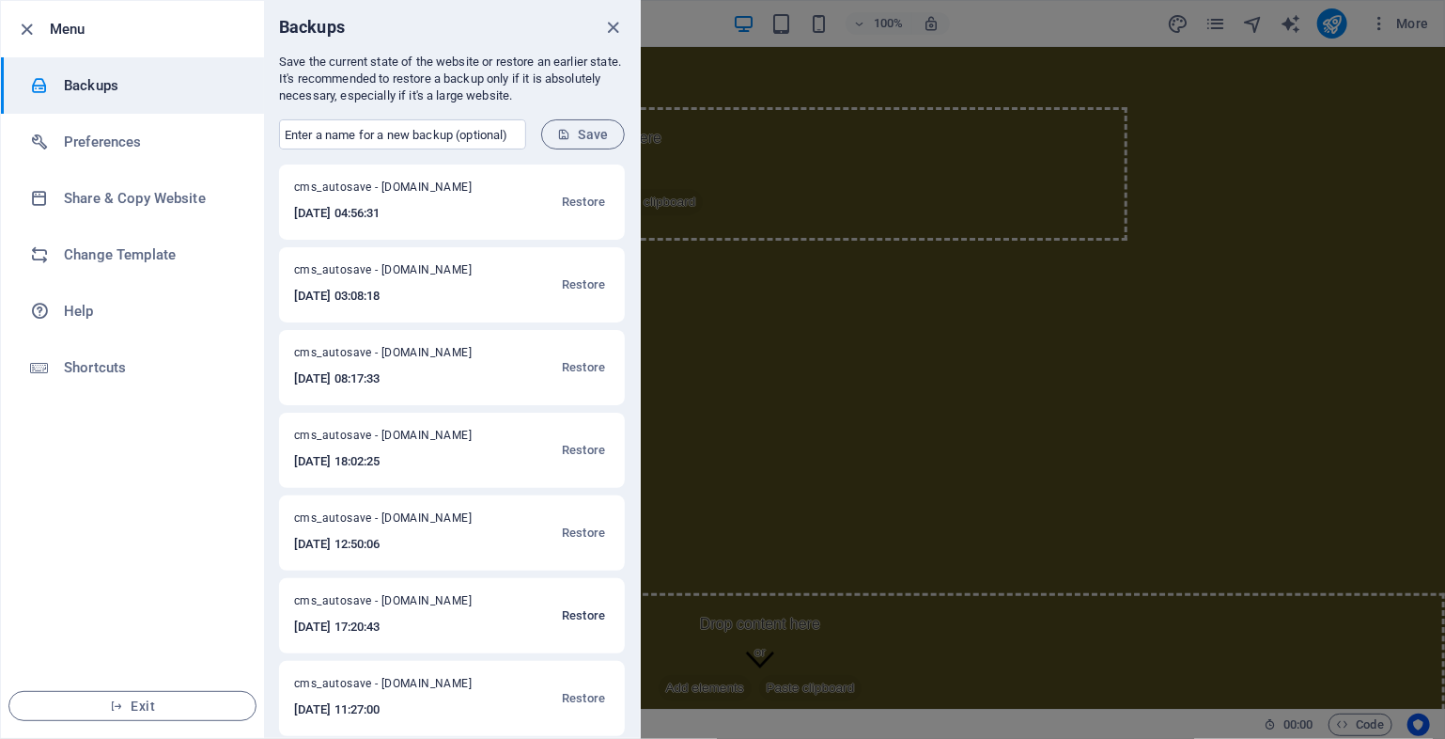
click at [594, 607] on span "Restore" at bounding box center [583, 615] width 43 height 23
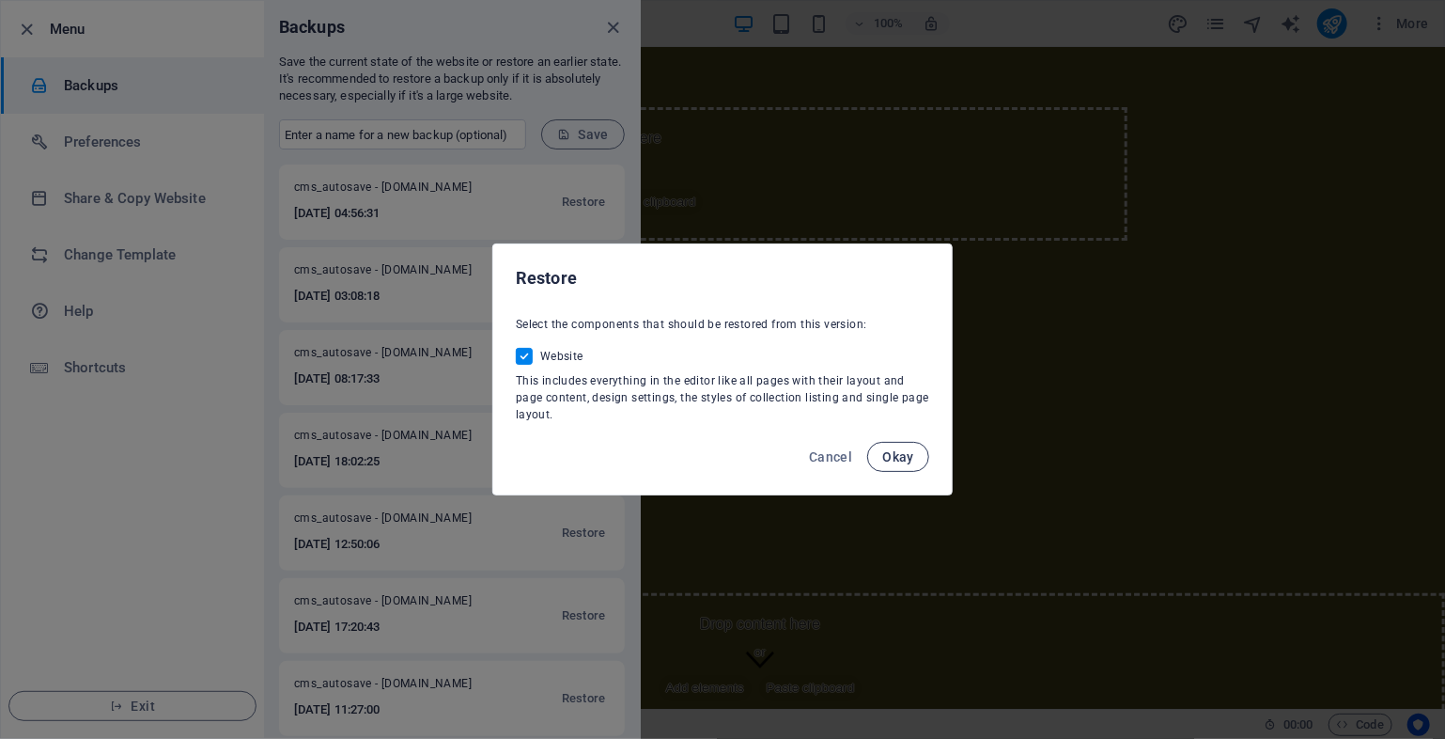
click at [912, 464] on button "Okay" at bounding box center [898, 457] width 62 height 30
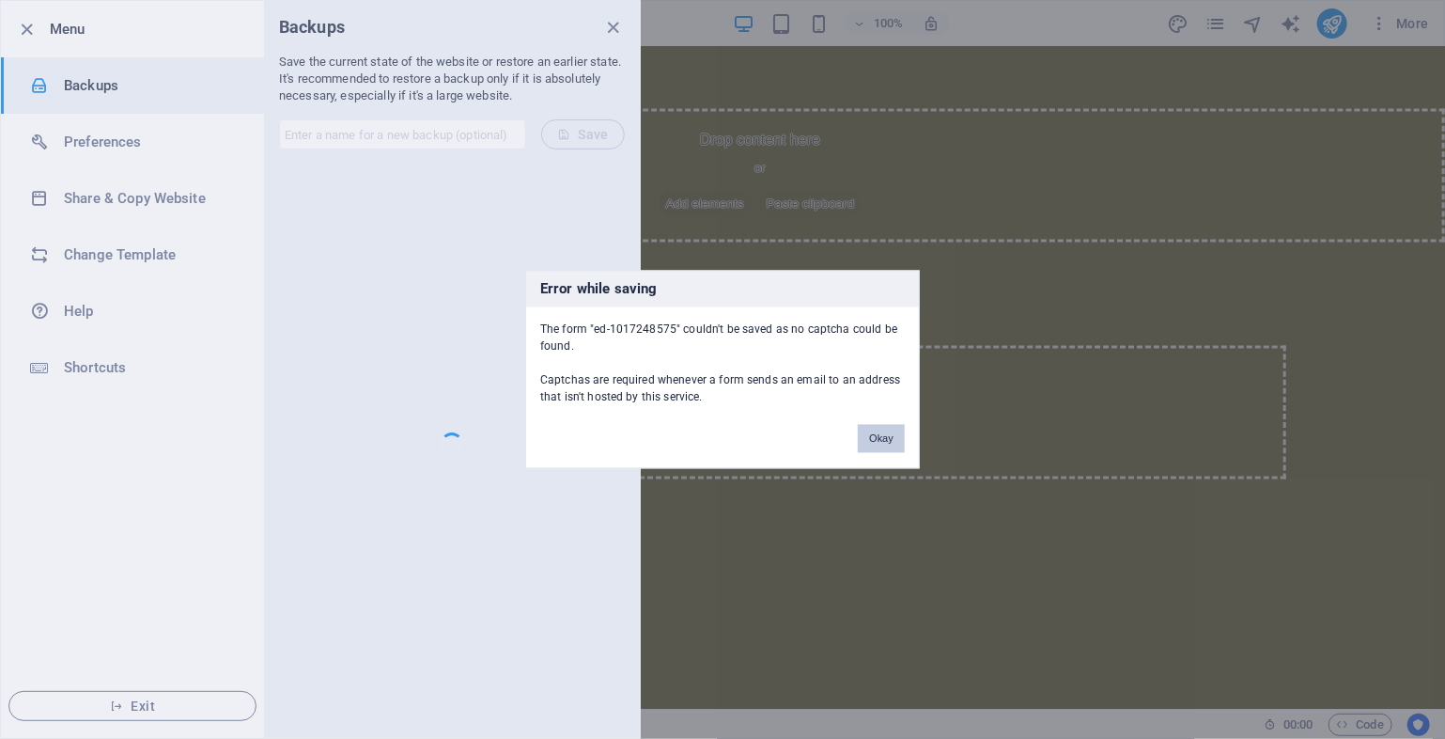
click at [875, 438] on button "Okay" at bounding box center [881, 439] width 47 height 28
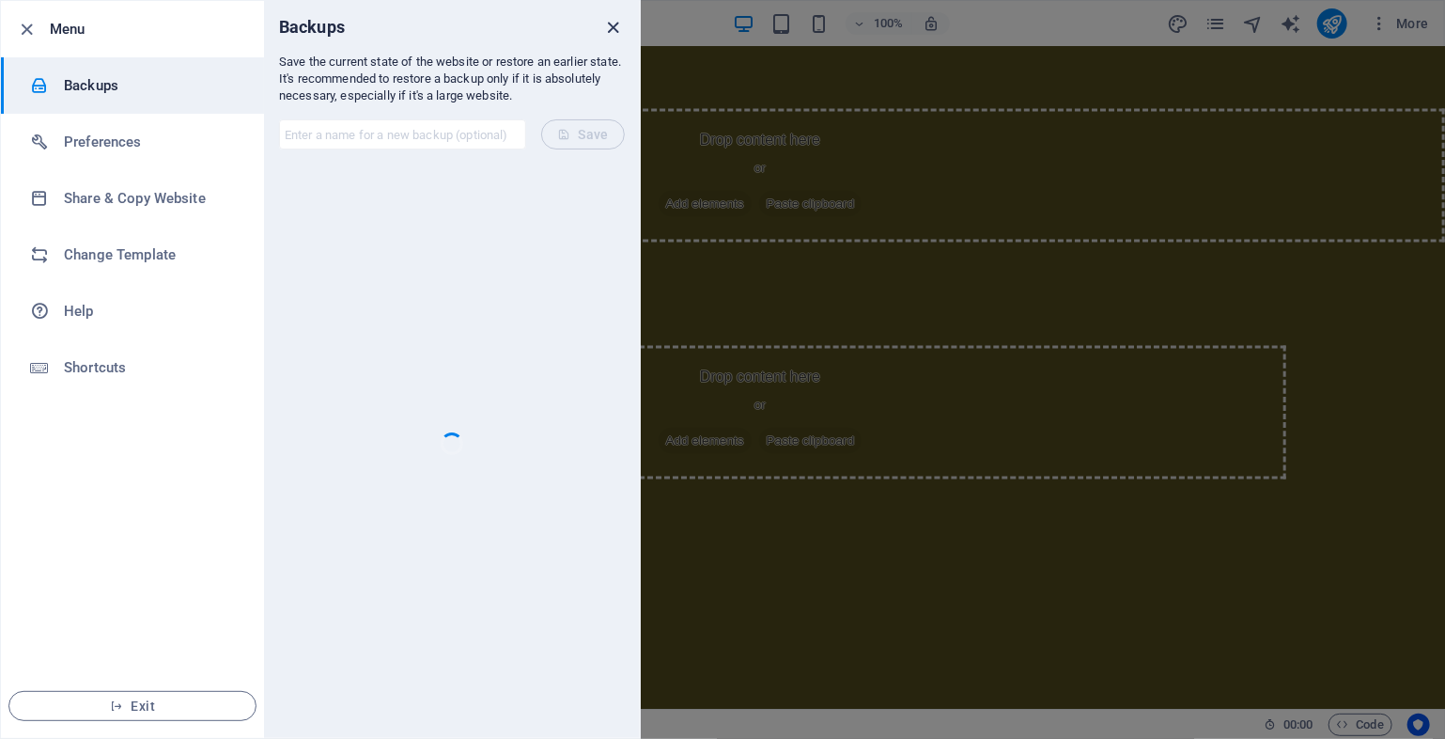
click at [612, 32] on icon "close" at bounding box center [614, 28] width 22 height 22
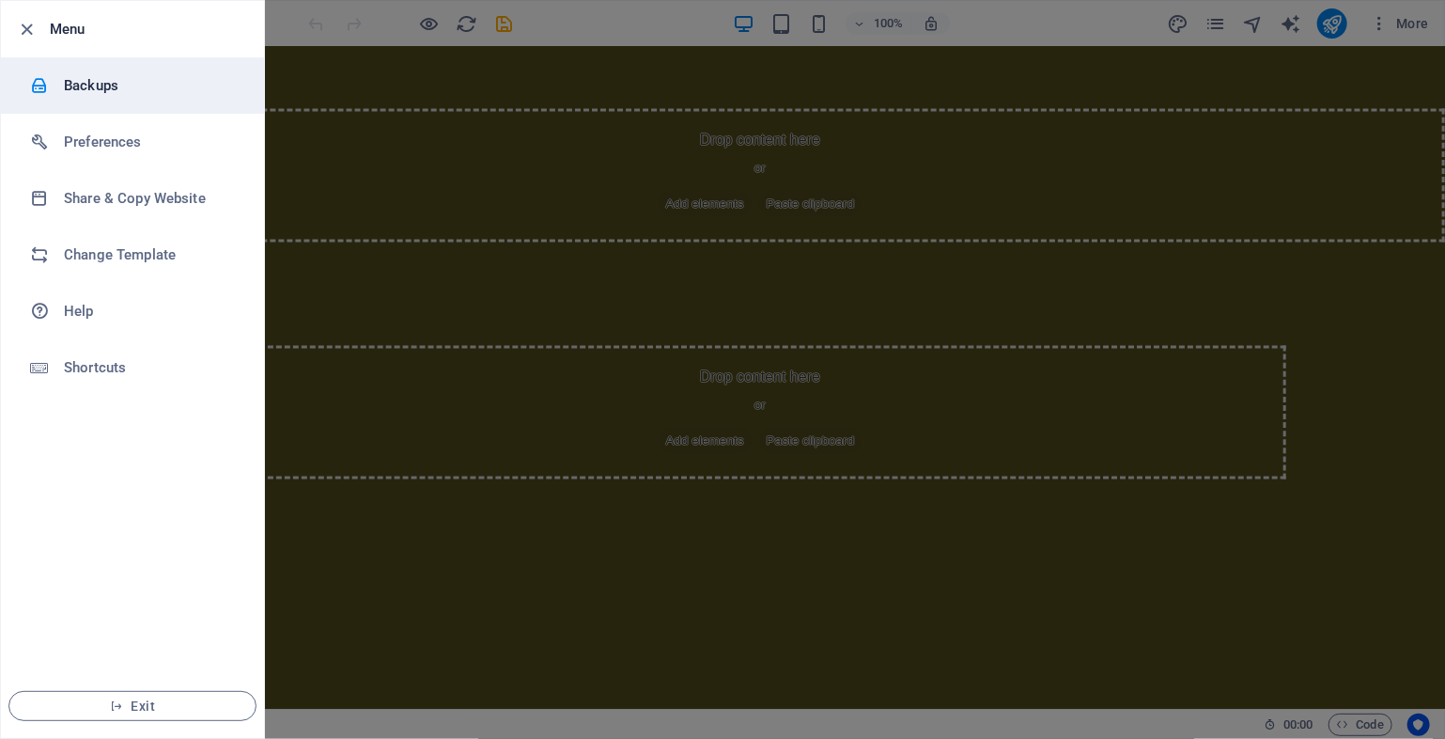
click at [129, 86] on h6 "Backups" at bounding box center [151, 85] width 174 height 23
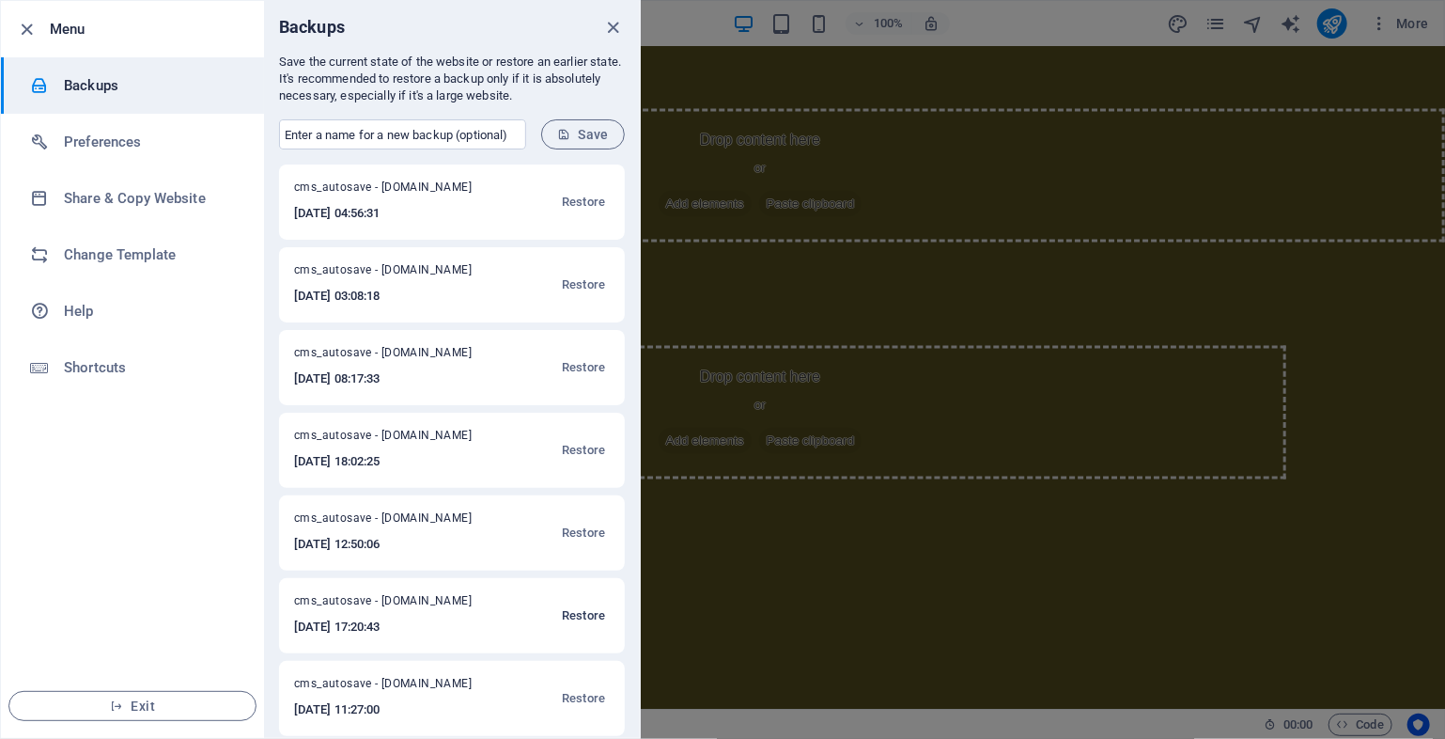
click at [579, 623] on span "Restore" at bounding box center [583, 615] width 43 height 23
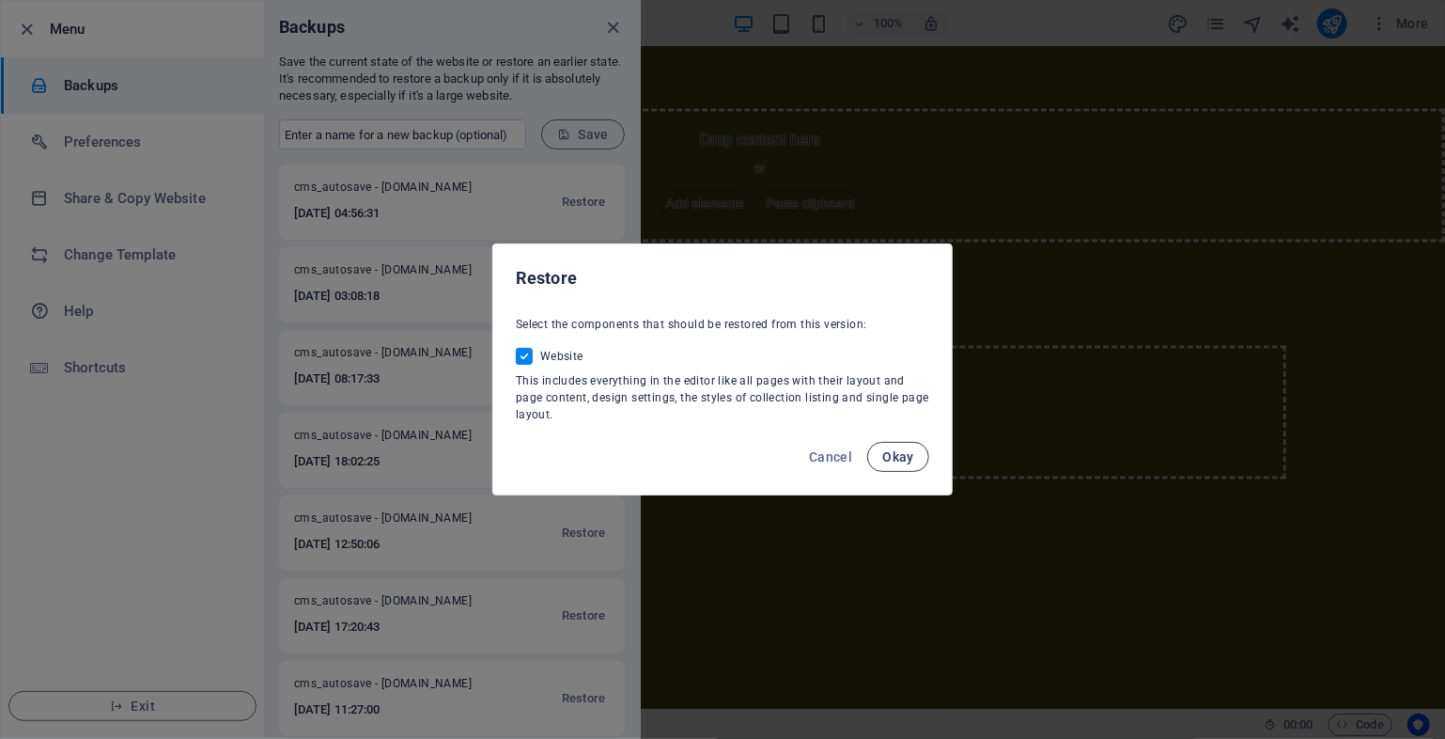
click at [886, 466] on button "Okay" at bounding box center [898, 457] width 62 height 30
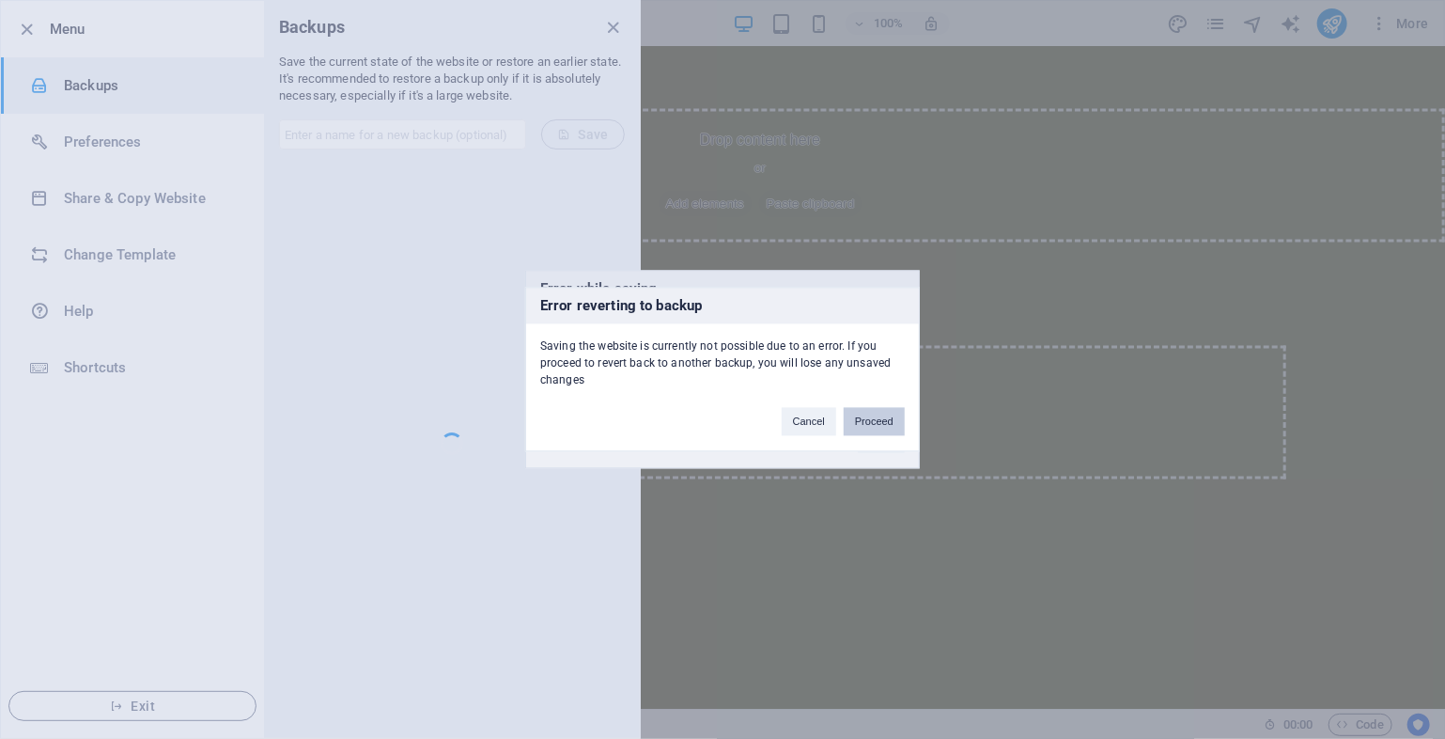
click at [875, 414] on button "Proceed" at bounding box center [874, 422] width 61 height 28
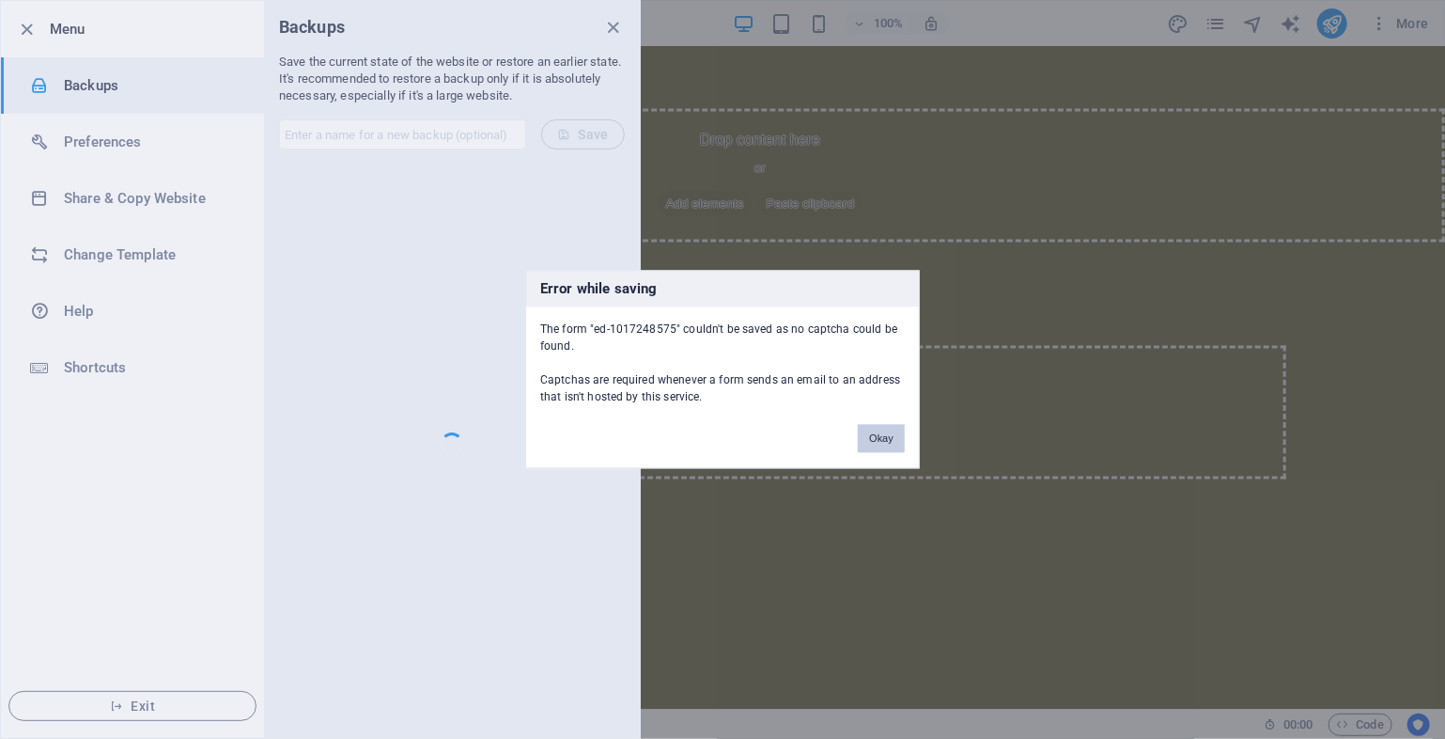
click at [867, 445] on button "Okay" at bounding box center [881, 439] width 47 height 28
